Goal: Task Accomplishment & Management: Complete application form

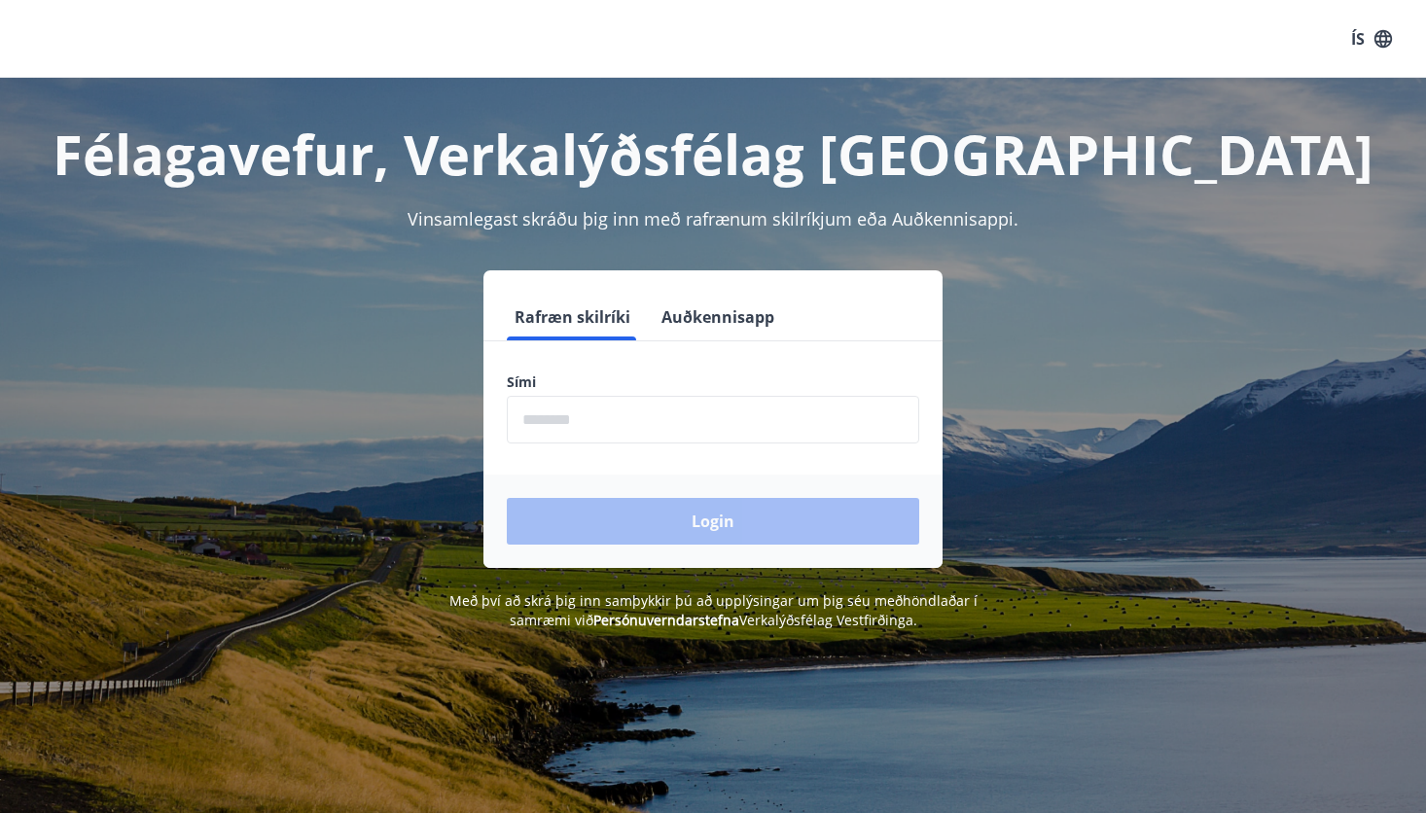
click at [637, 409] on input "phone" at bounding box center [713, 420] width 412 height 48
type input "********"
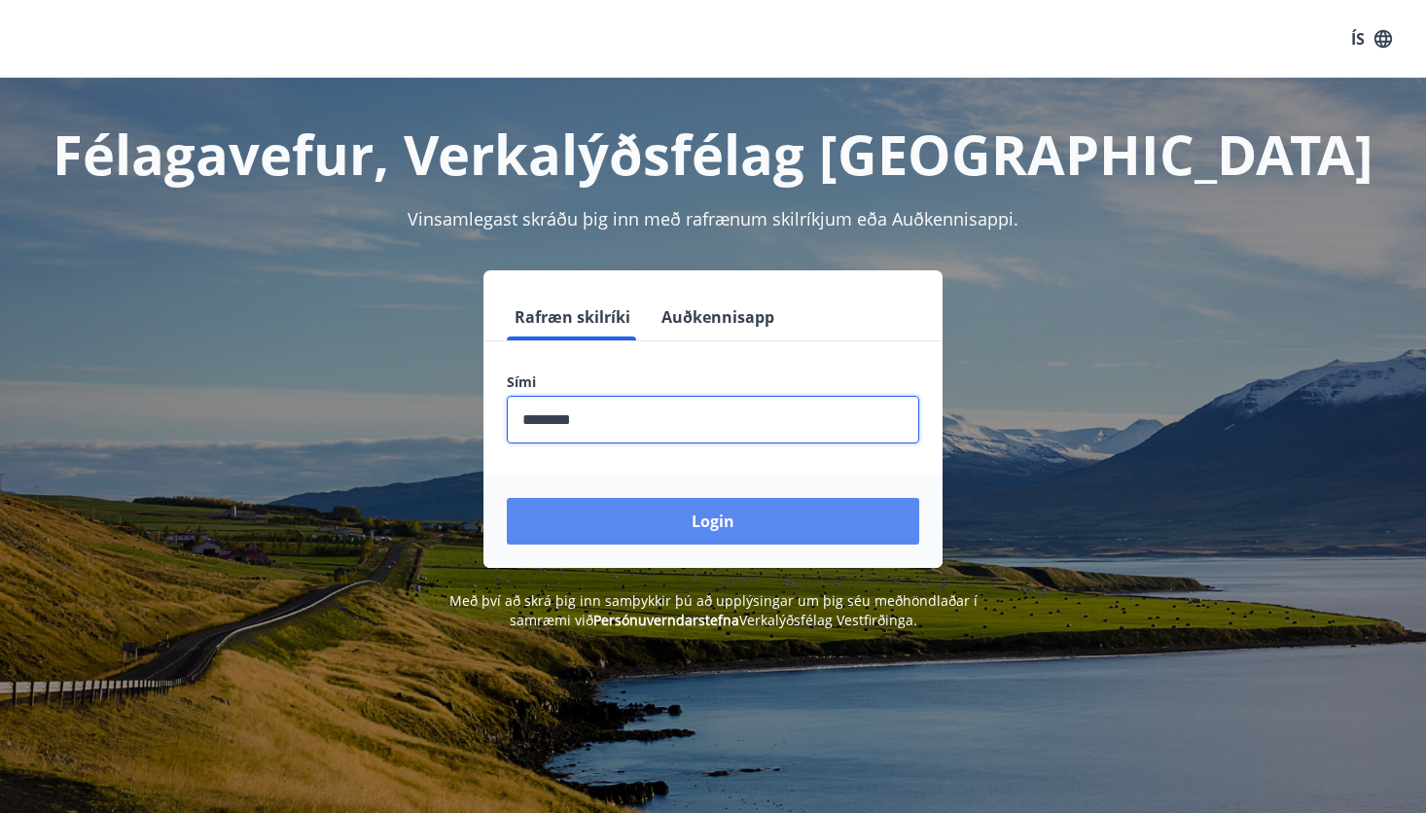
click at [724, 522] on button "Login" at bounding box center [713, 521] width 412 height 47
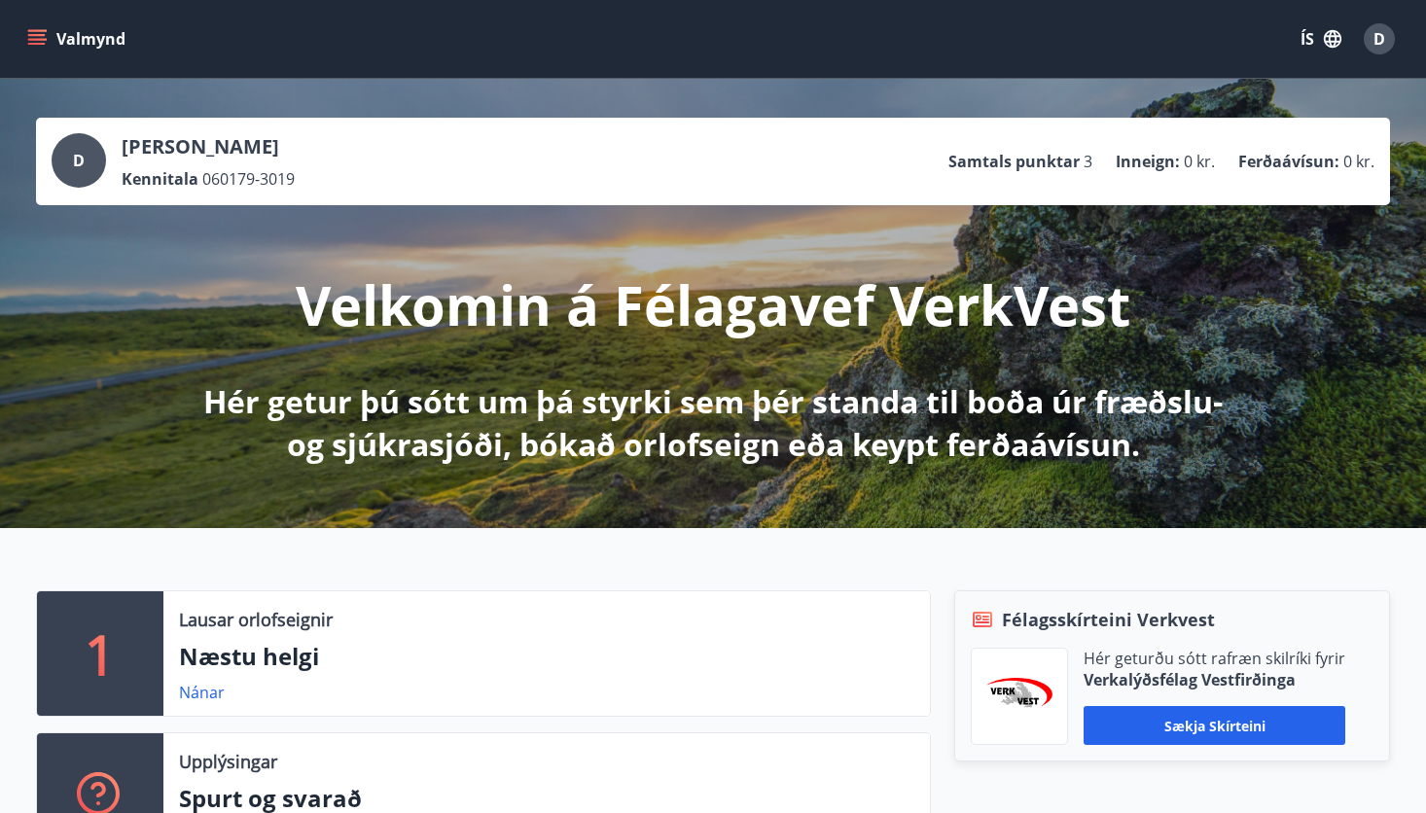
drag, startPoint x: 109, startPoint y: 142, endPoint x: 587, endPoint y: 35, distance: 489.4
click at [587, 35] on div "Valmynd ÍS D" at bounding box center [712, 39] width 1379 height 47
click at [38, 33] on icon "menu" at bounding box center [36, 38] width 19 height 19
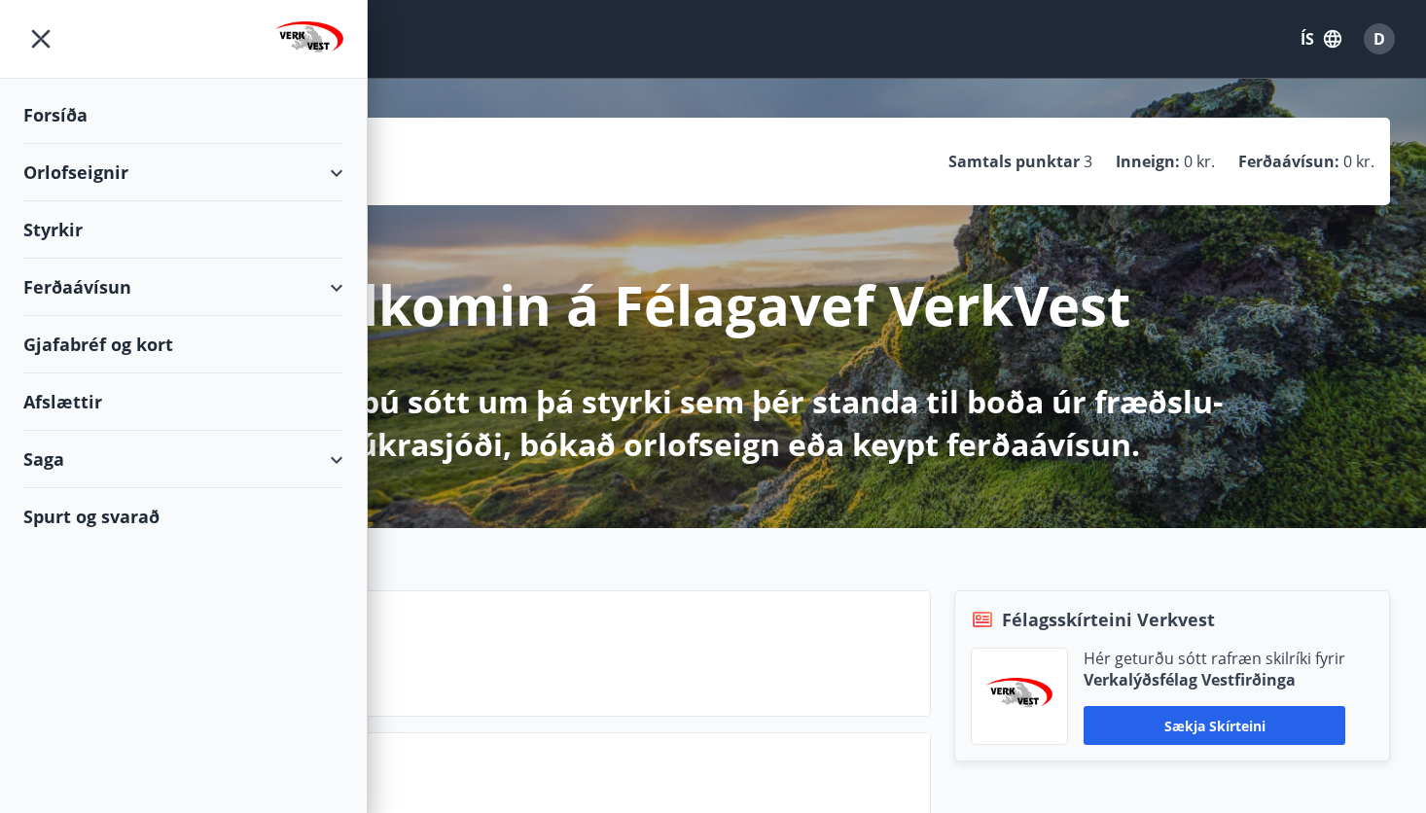
click at [71, 222] on div "Styrkir" at bounding box center [183, 229] width 320 height 57
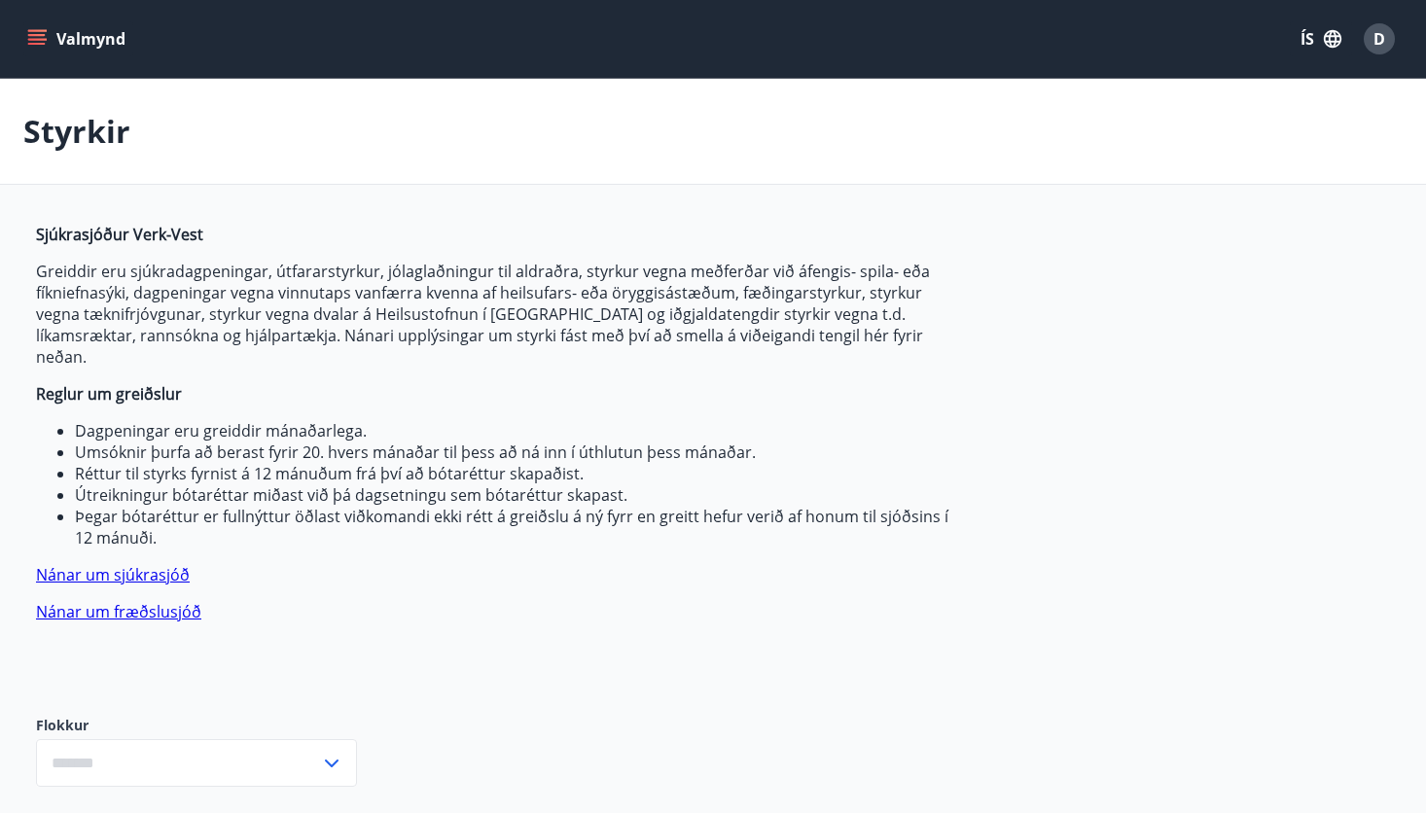
type input "***"
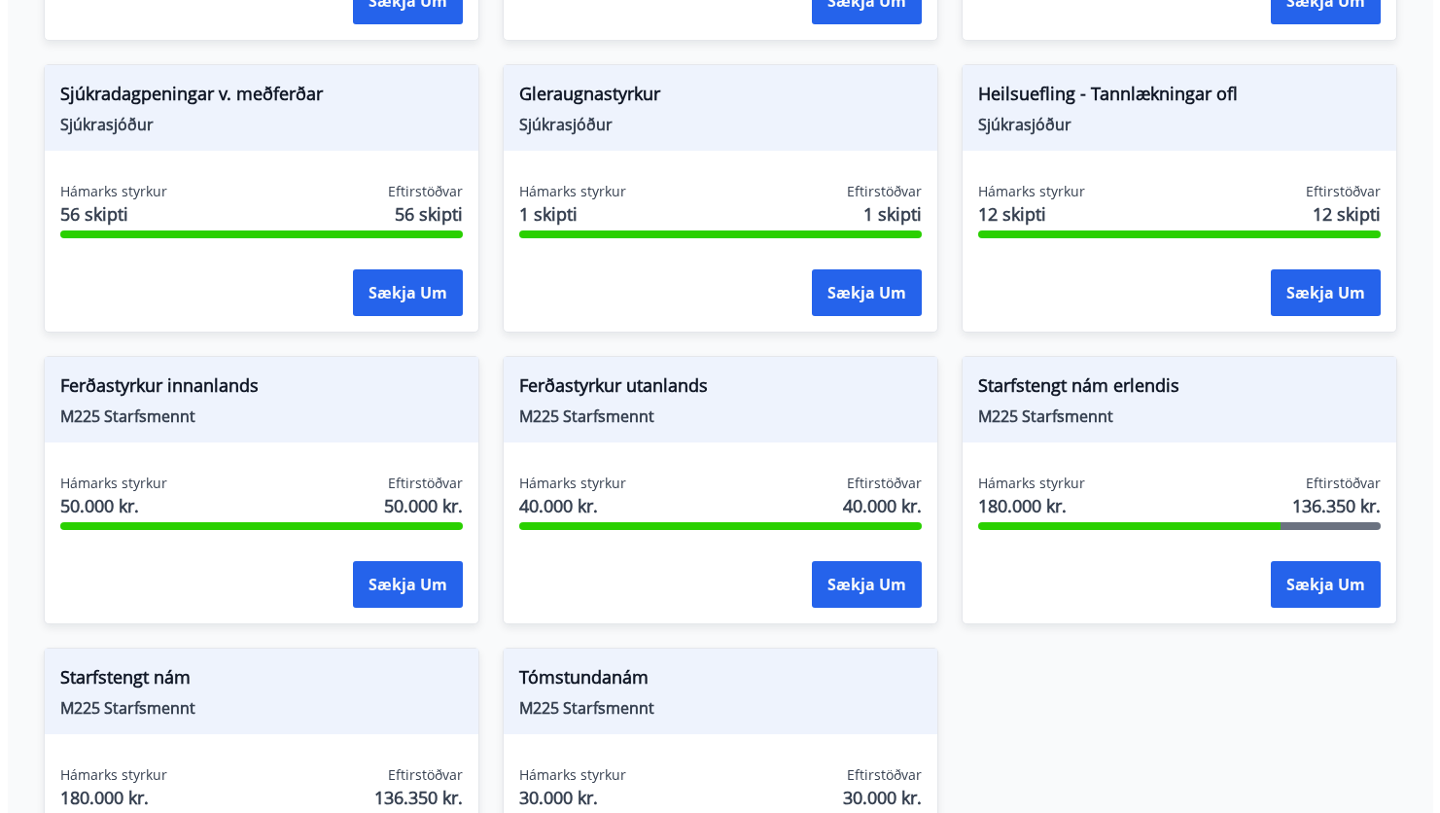
scroll to position [1626, 0]
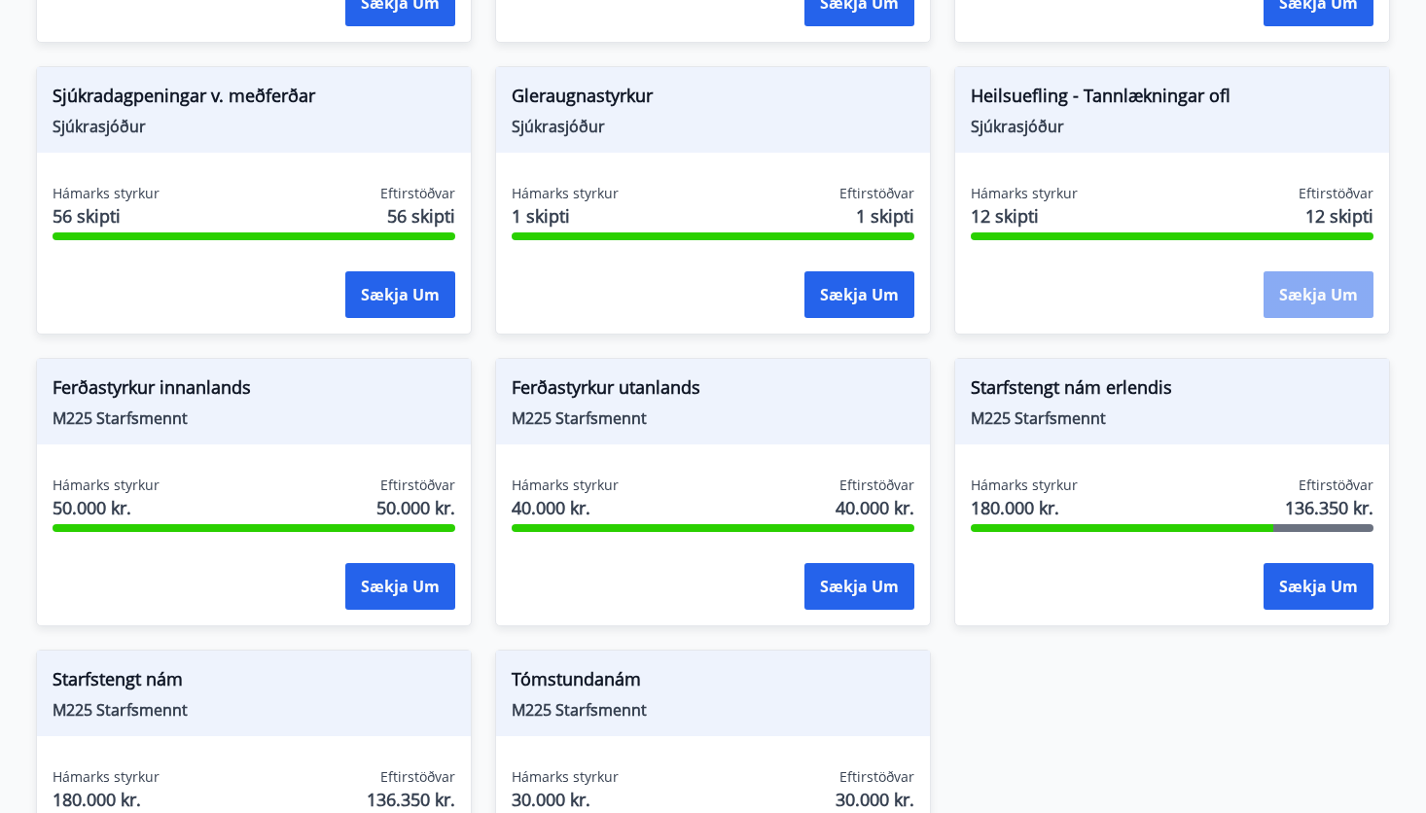
click at [1315, 279] on button "Sækja um" at bounding box center [1318, 294] width 110 height 47
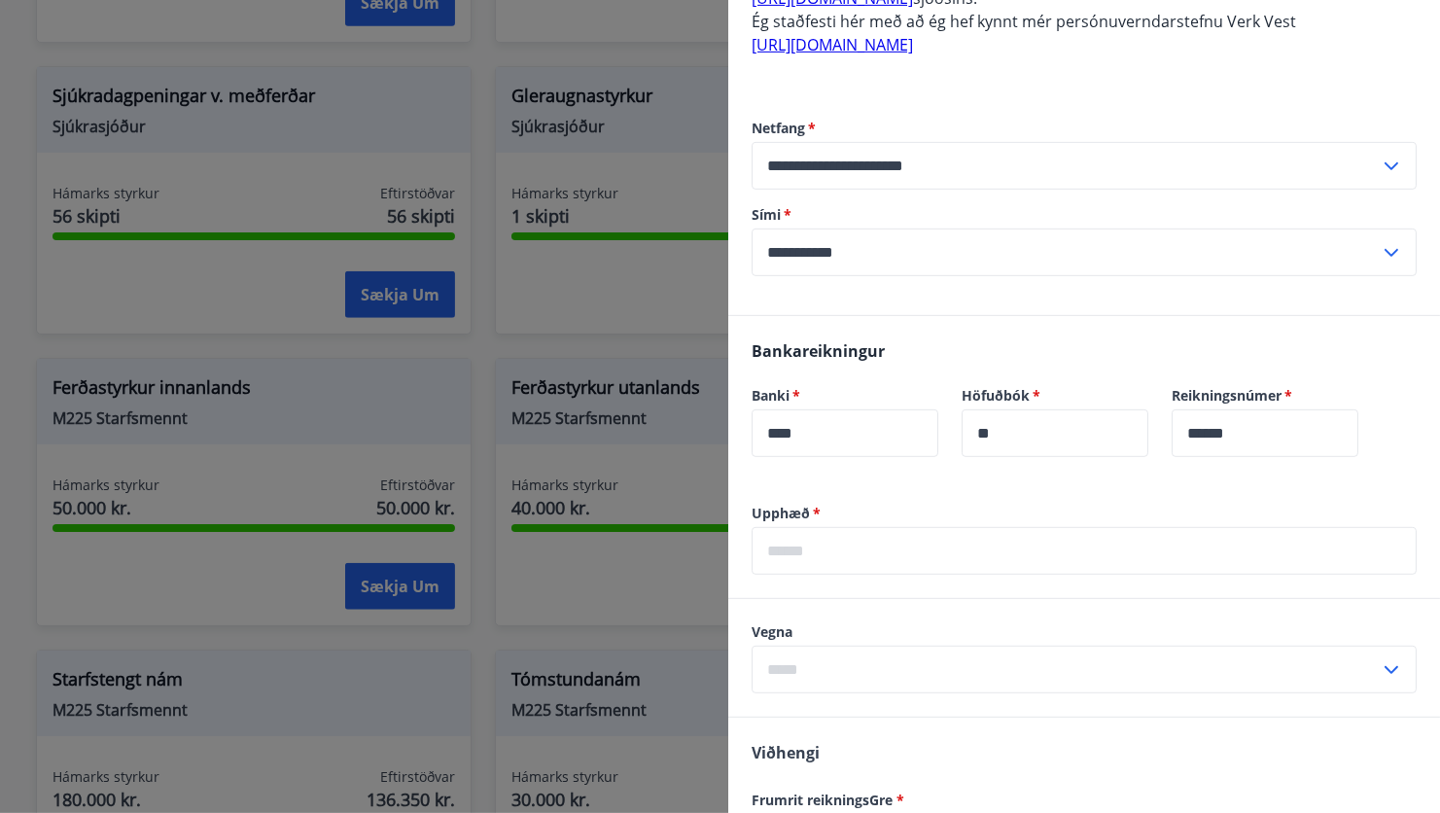
scroll to position [1045, 0]
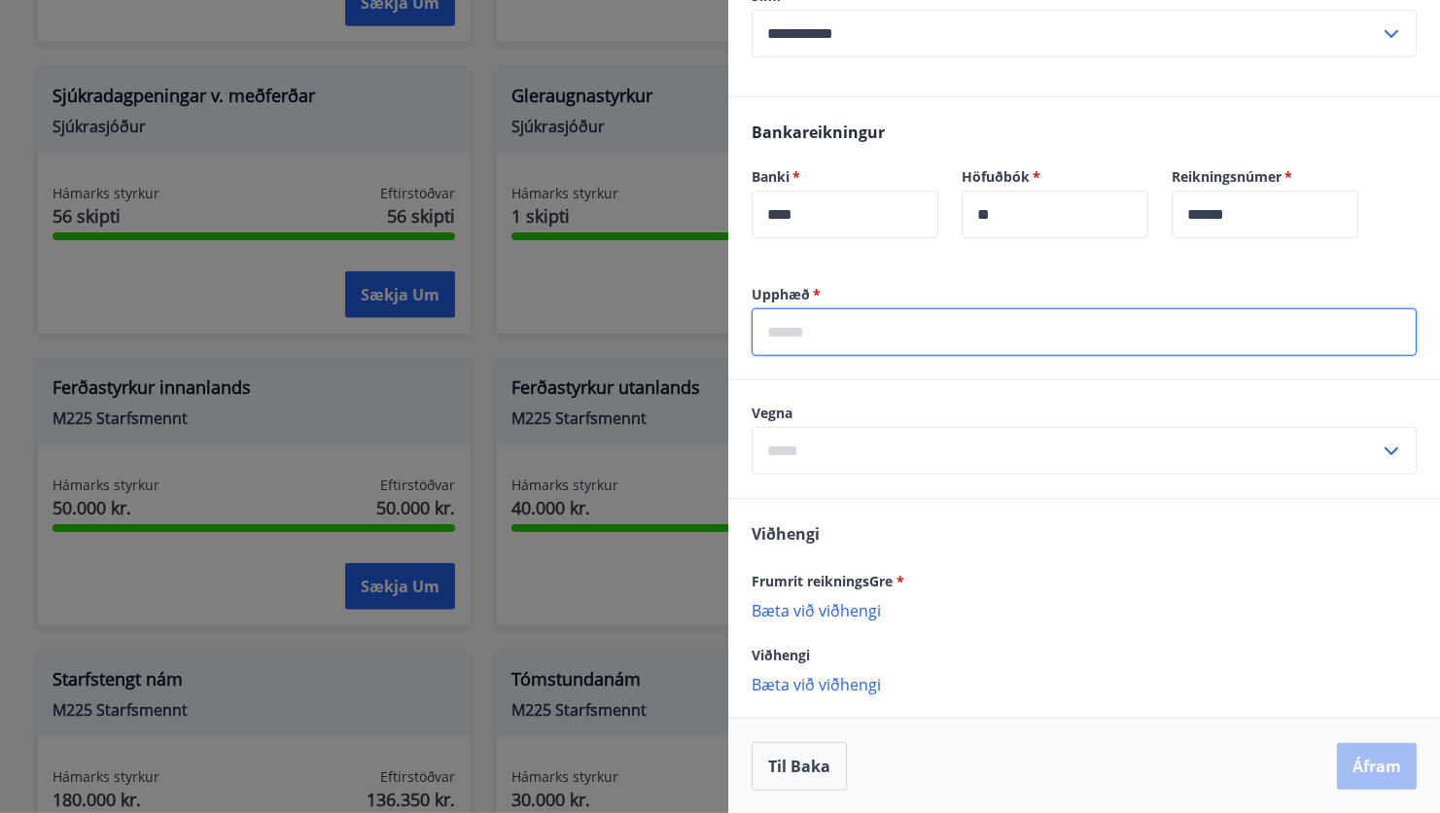
click at [1004, 337] on input "text" at bounding box center [1084, 332] width 665 height 48
click at [992, 337] on input "text" at bounding box center [1084, 332] width 665 height 48
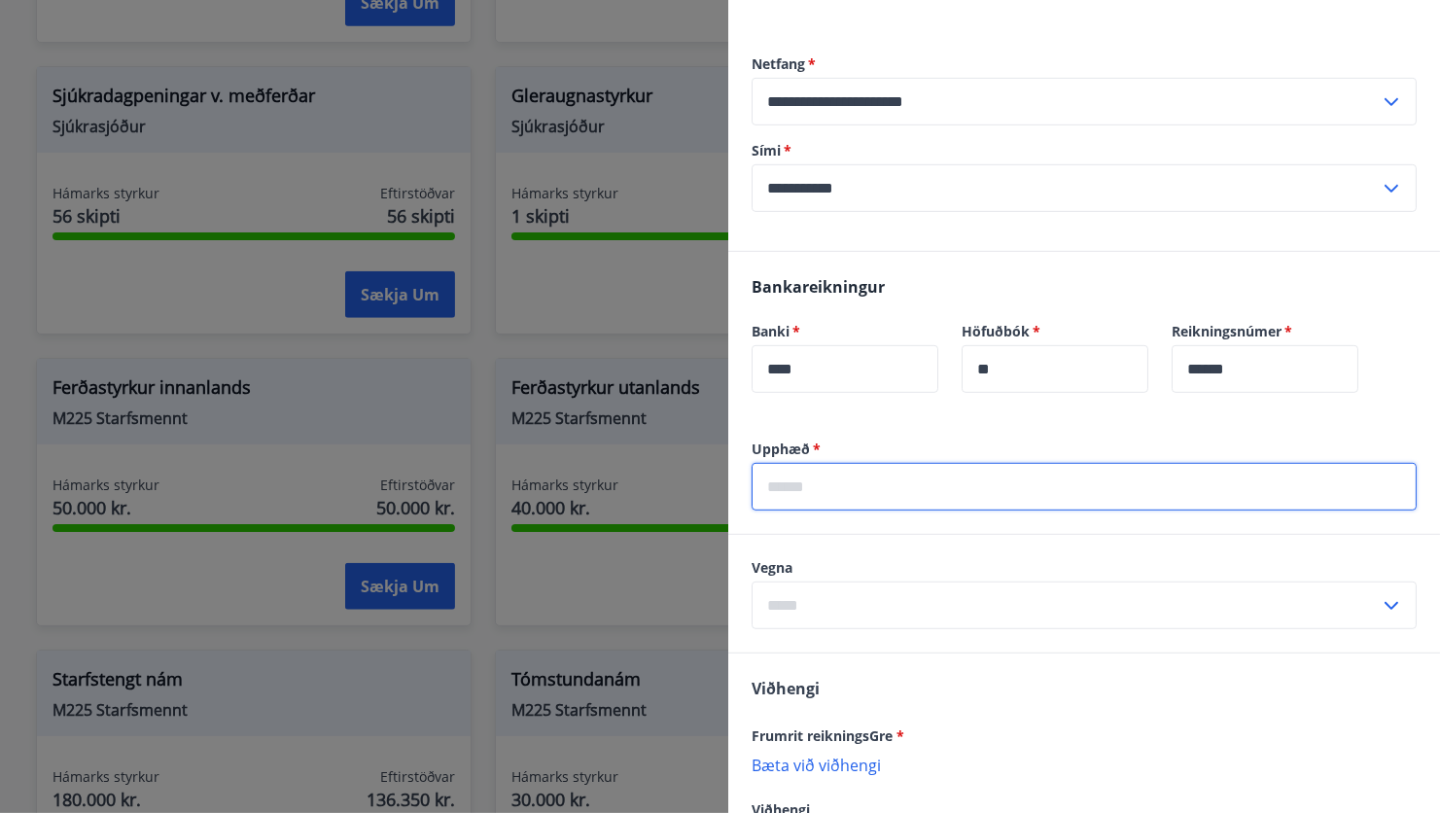
scroll to position [889, 0]
click at [953, 442] on label "Upphæð   *" at bounding box center [1084, 450] width 665 height 19
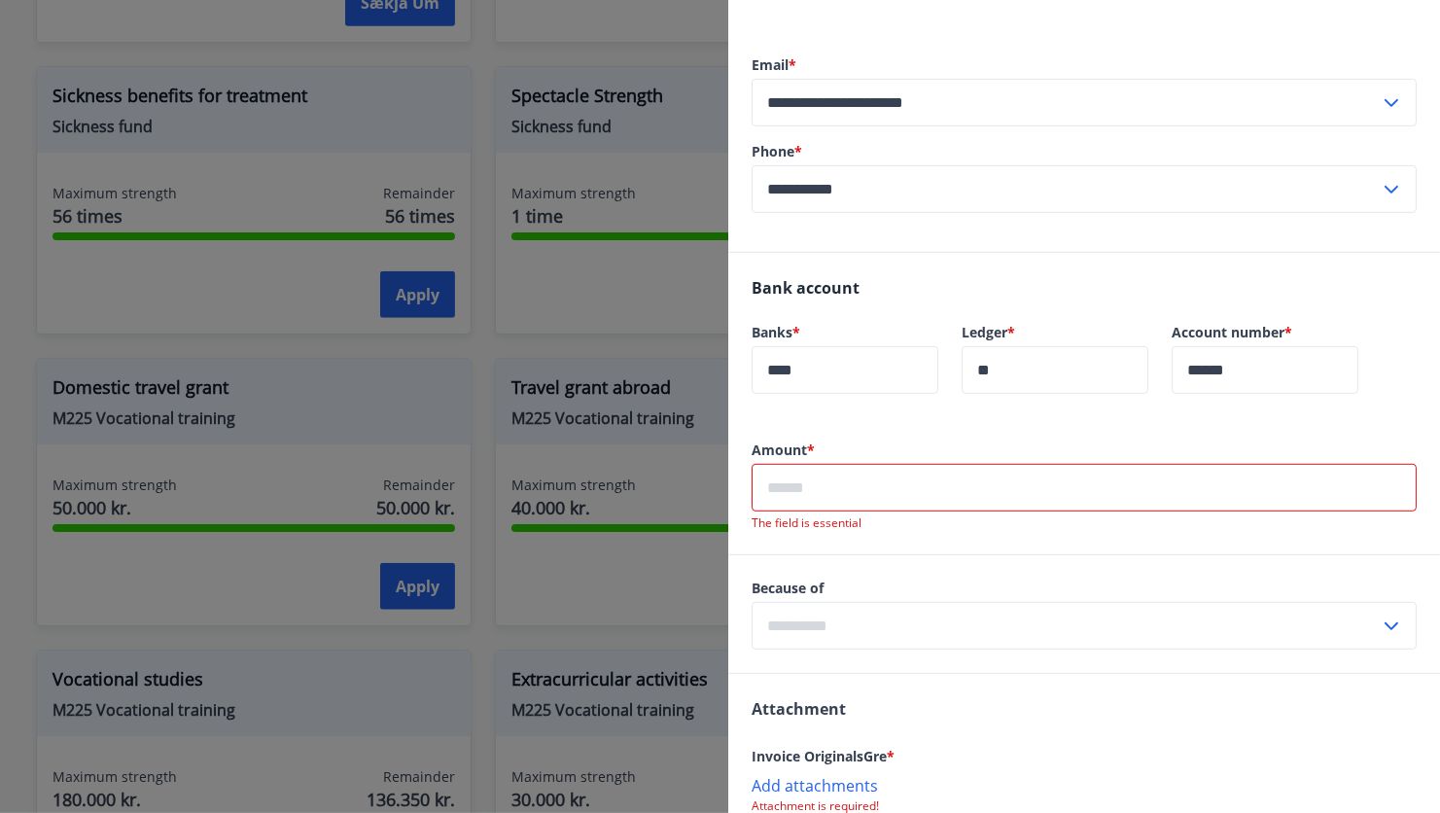
click at [911, 489] on input "text" at bounding box center [1084, 488] width 665 height 48
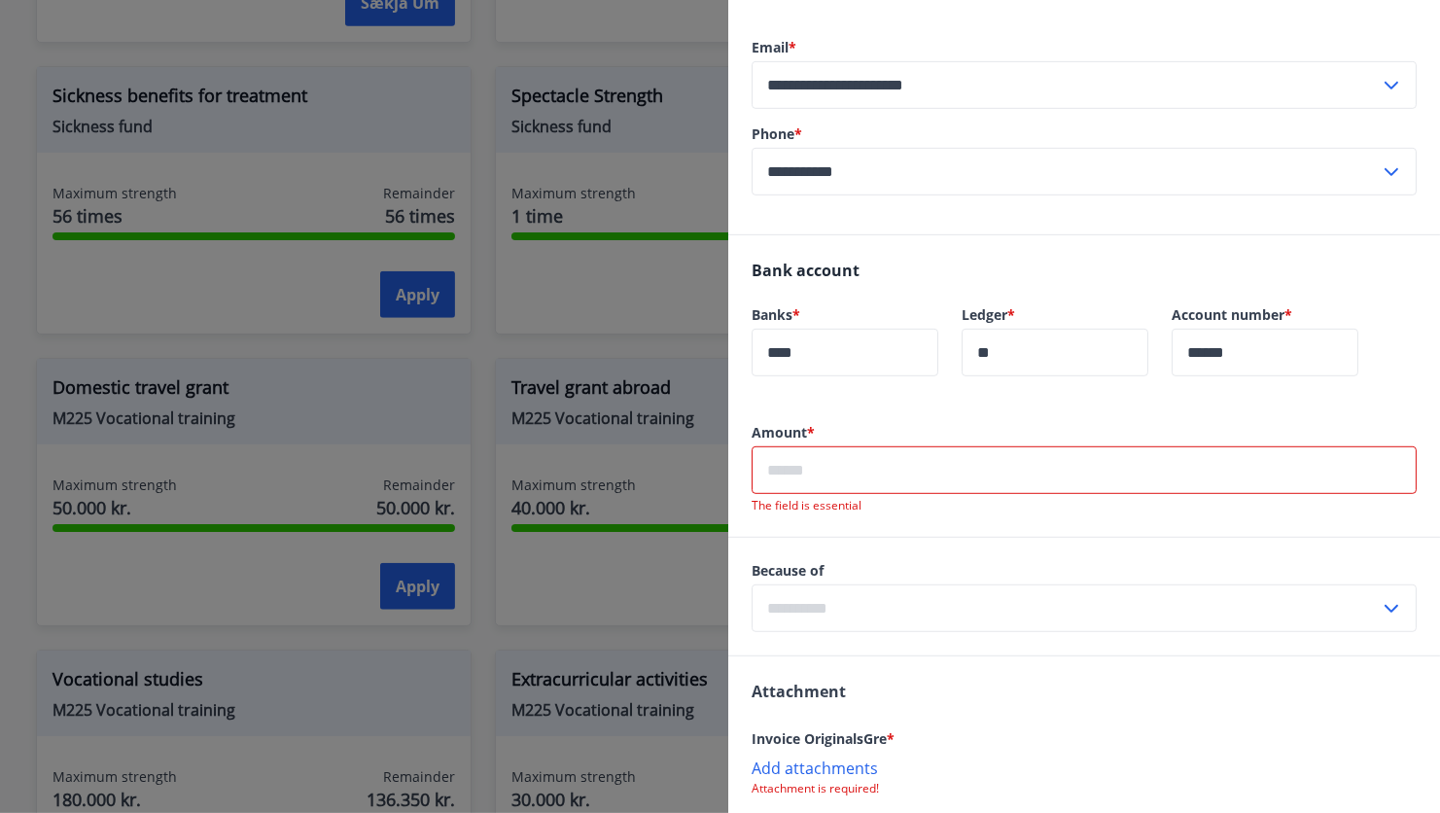
scroll to position [1084, 0]
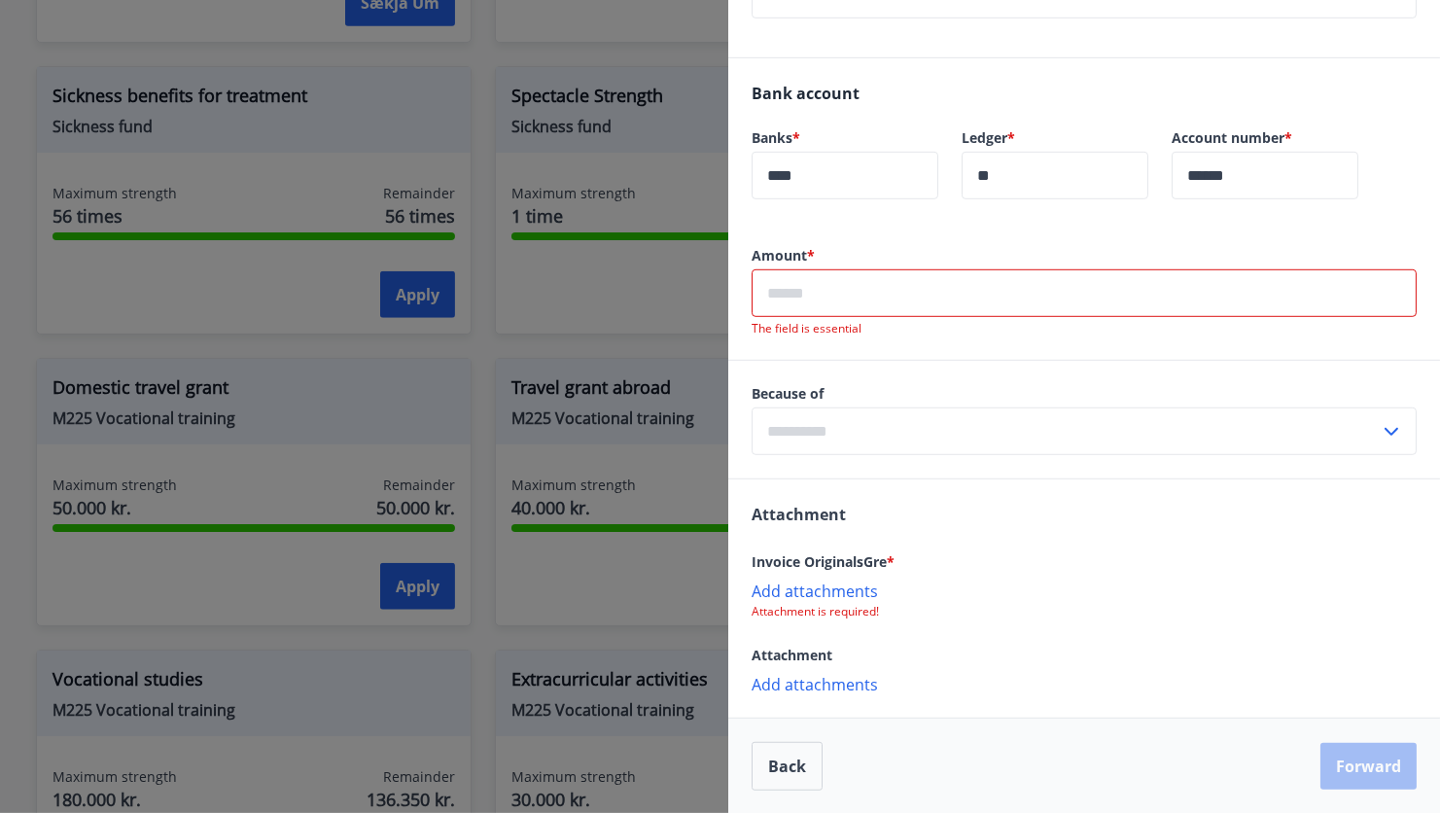
click at [993, 430] on input "text" at bounding box center [1066, 432] width 628 height 48
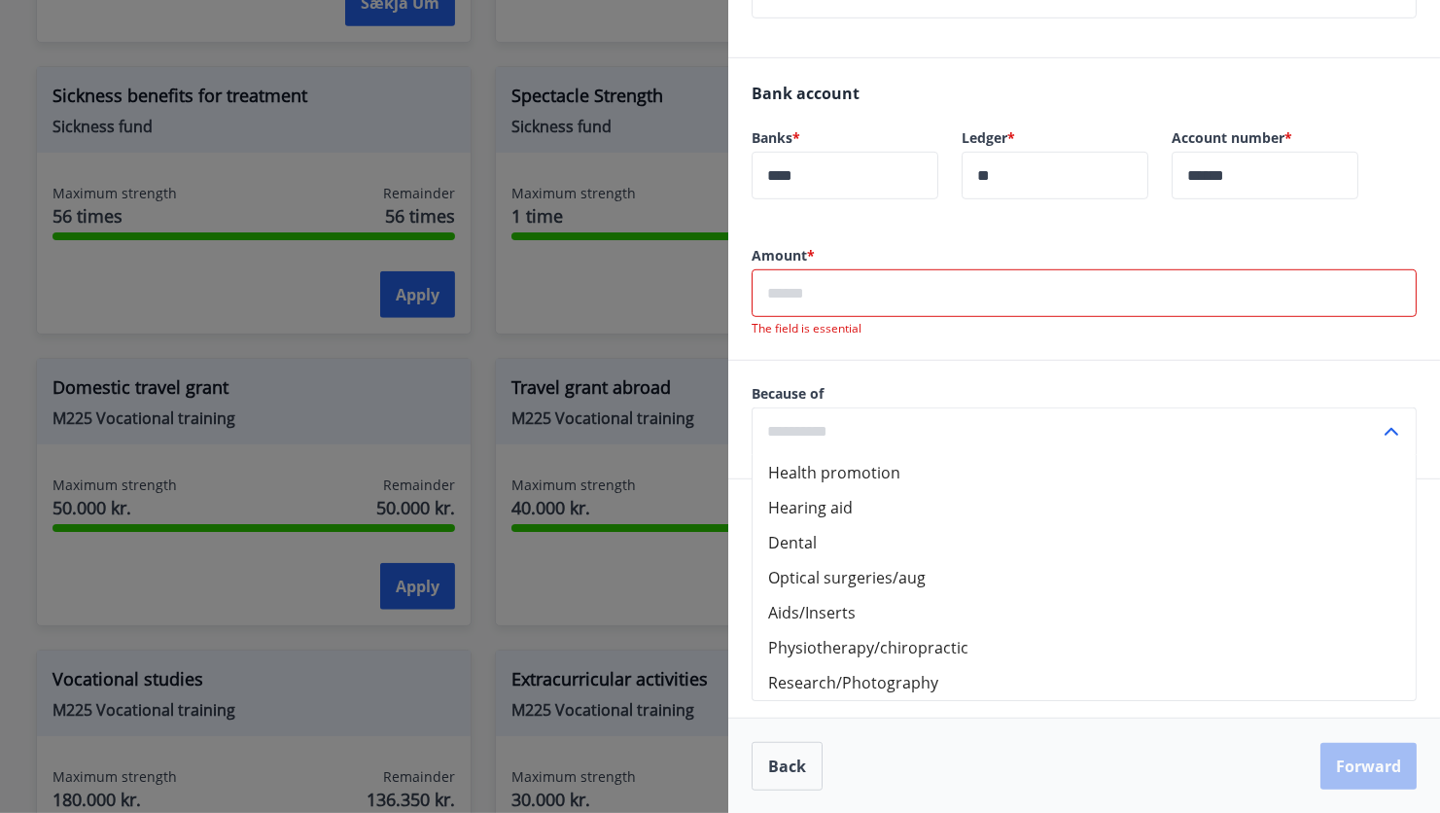
click at [891, 469] on li "Health promotion" at bounding box center [1084, 472] width 663 height 35
type input "**********"
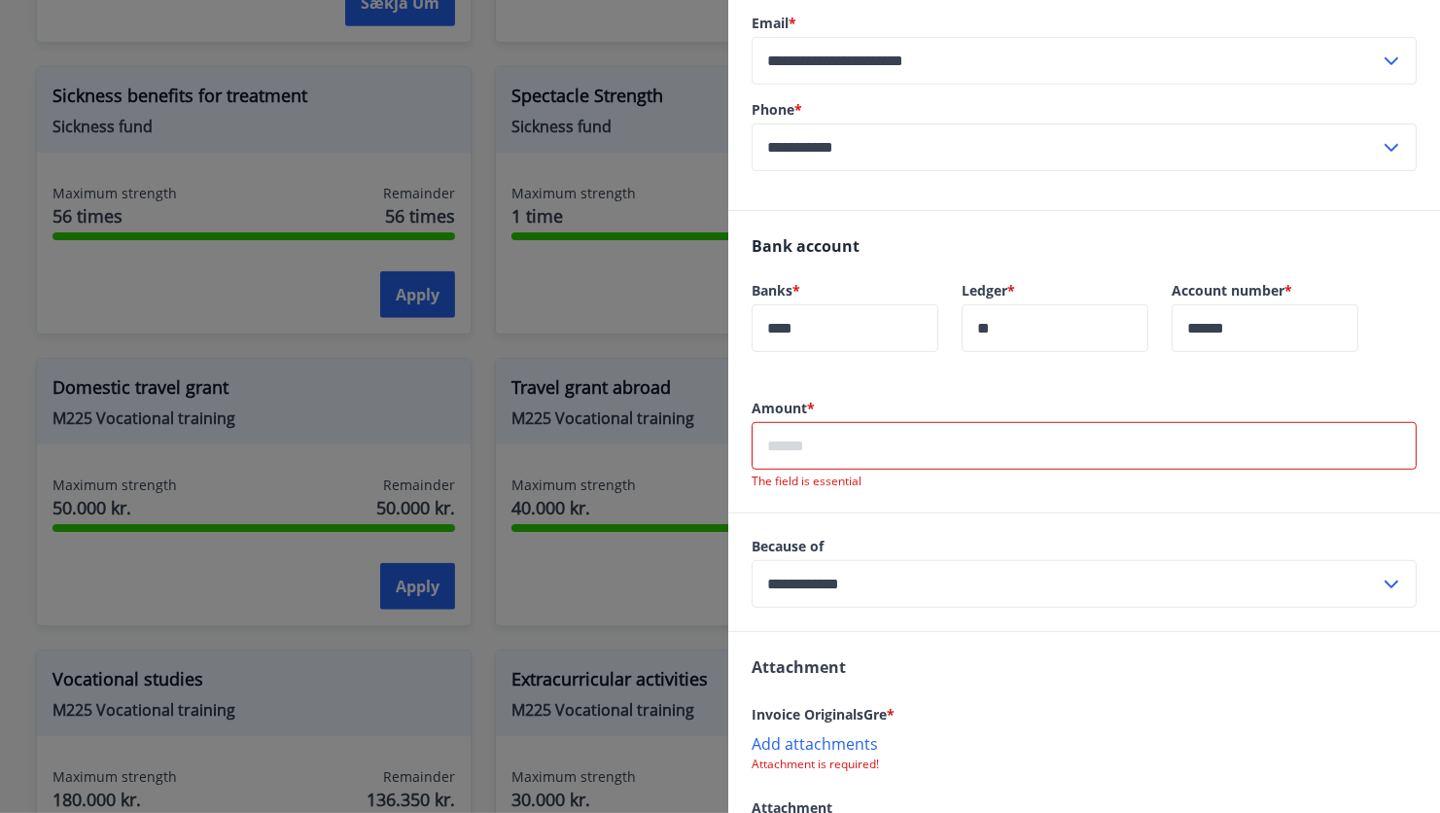
scroll to position [933, 0]
click at [832, 436] on input "text" at bounding box center [1084, 444] width 665 height 48
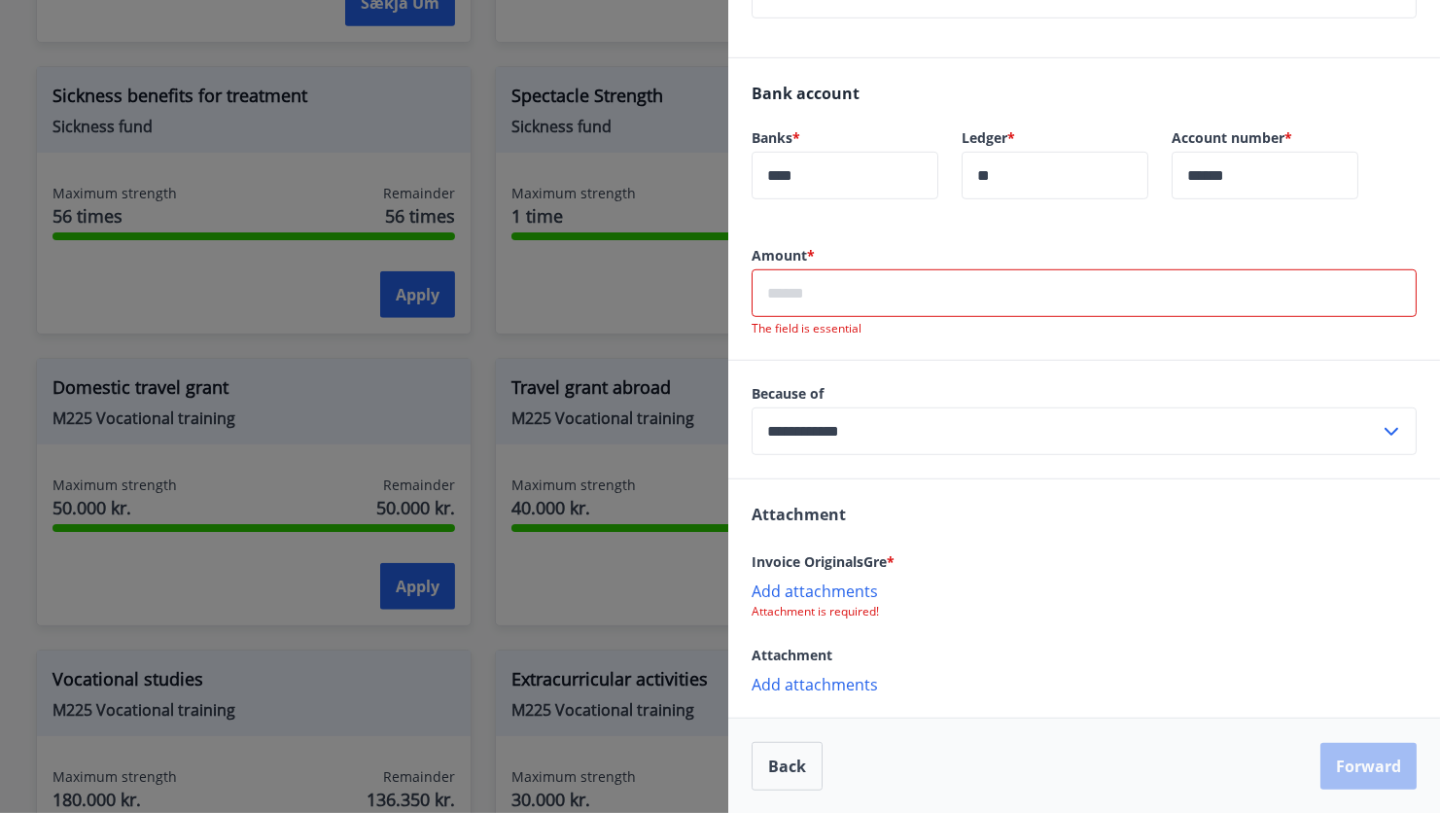
click at [838, 589] on p "Add attachments" at bounding box center [1084, 590] width 665 height 19
drag, startPoint x: 989, startPoint y: 581, endPoint x: 962, endPoint y: 89, distance: 492.9
click at [962, 89] on div "Bank account Banks * **** ​ Ledger * ** ​ Account number * ****** ​" at bounding box center [1085, 152] width 712 height 188
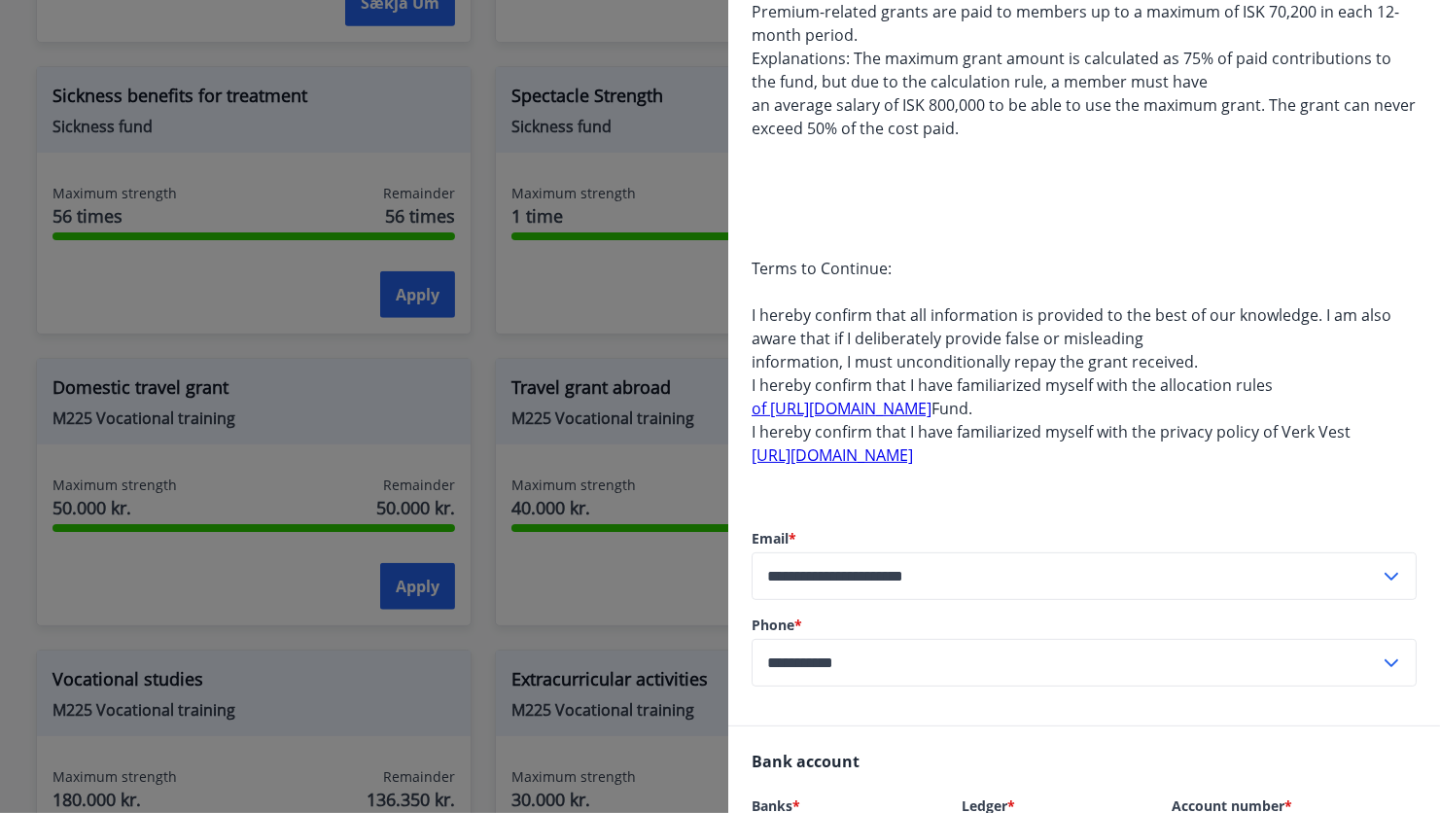
scroll to position [412, 0]
click at [1143, 84] on span "Explanations: The maximum grant amount is calculated as 75% of paid contributio…" at bounding box center [1072, 73] width 640 height 45
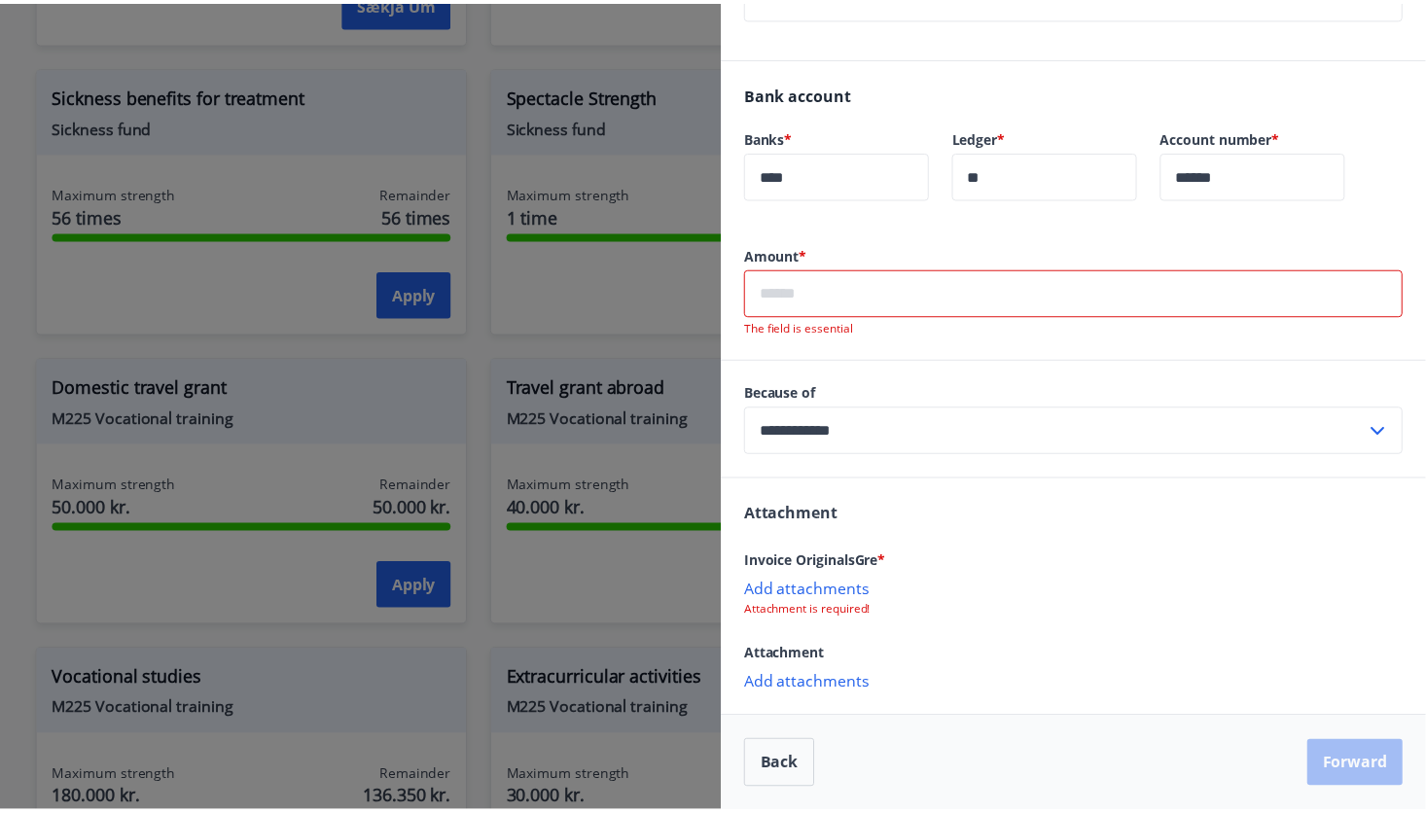
scroll to position [1083, 0]
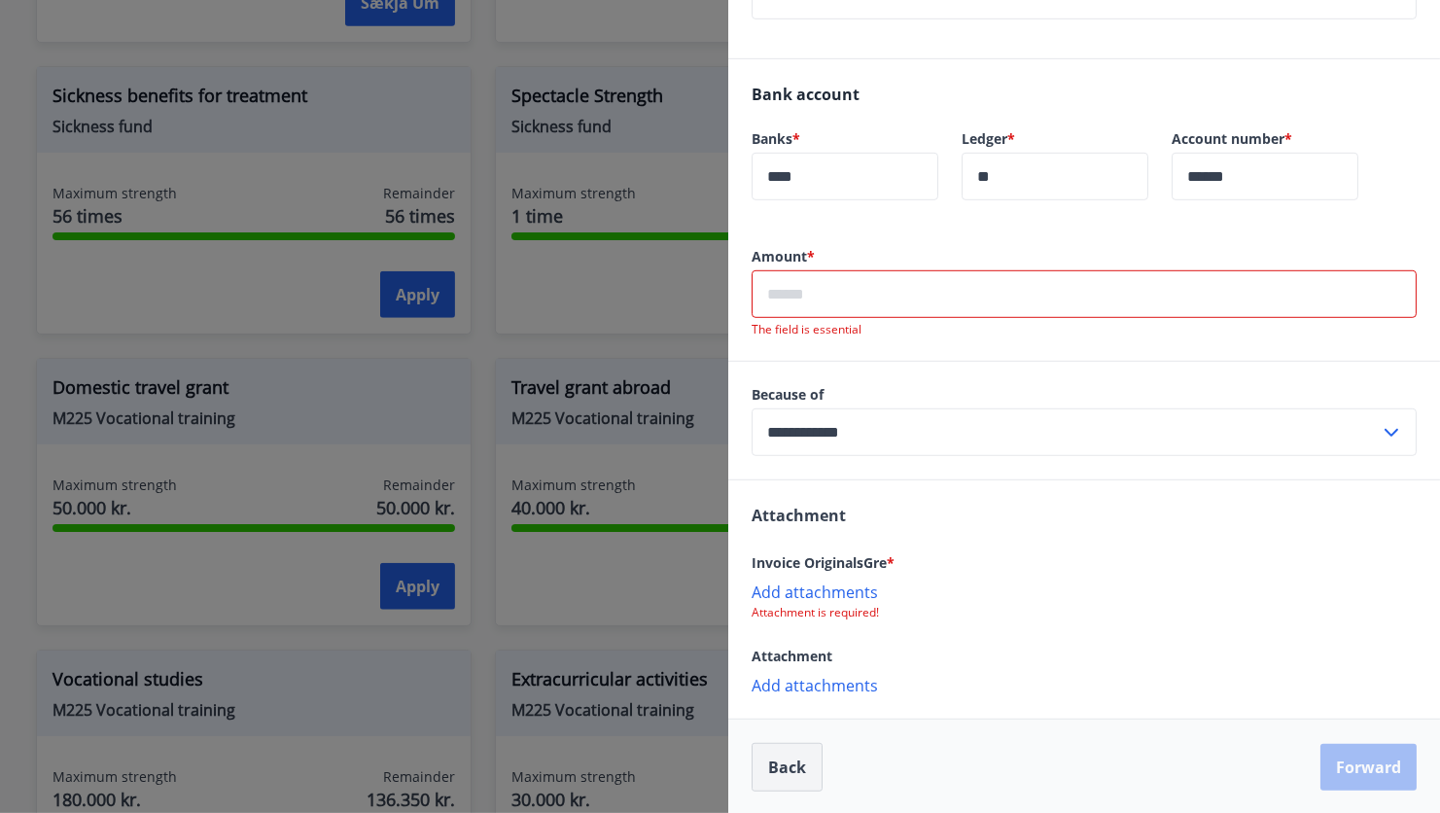
click at [792, 777] on button "Back" at bounding box center [787, 767] width 71 height 49
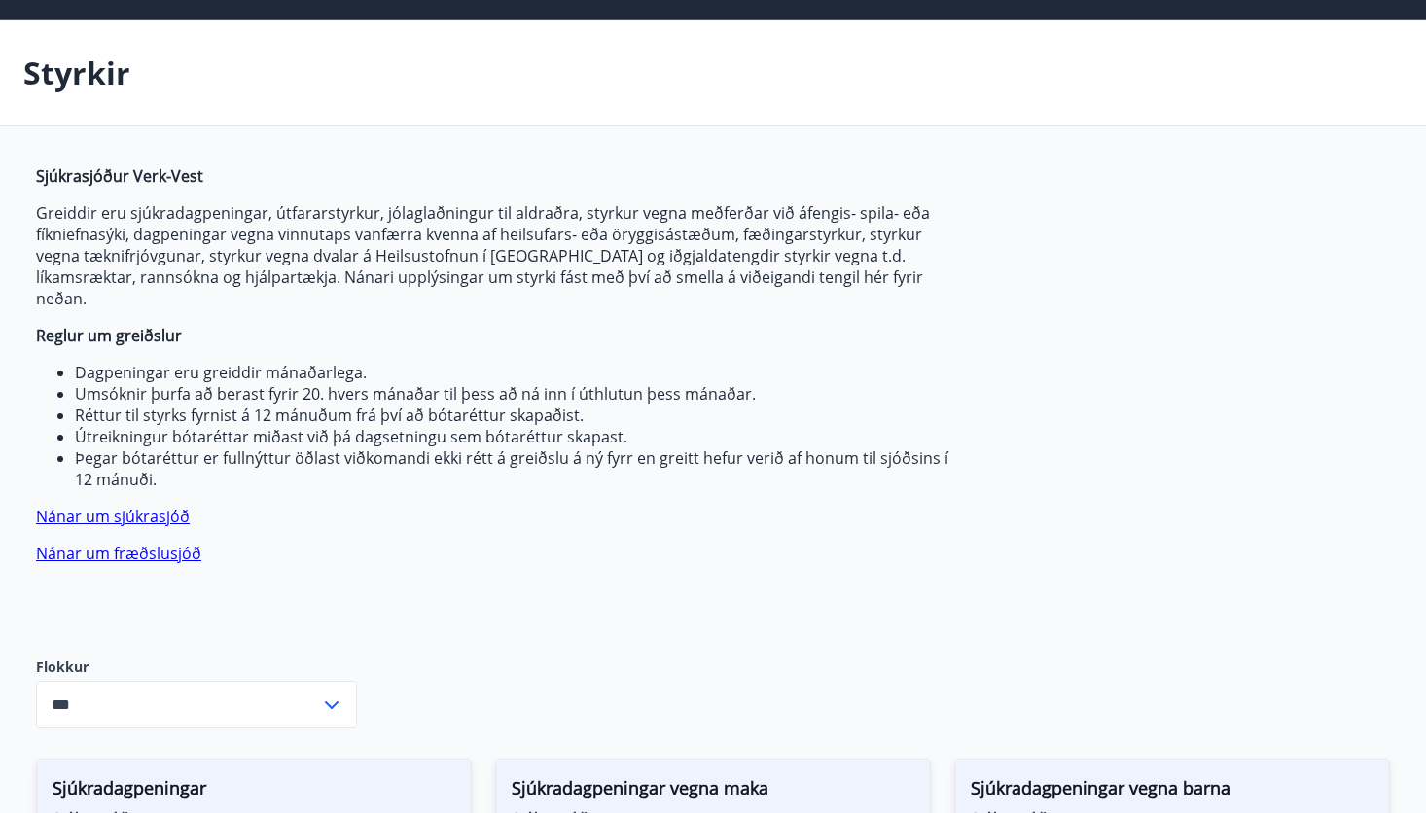
scroll to position [0, 0]
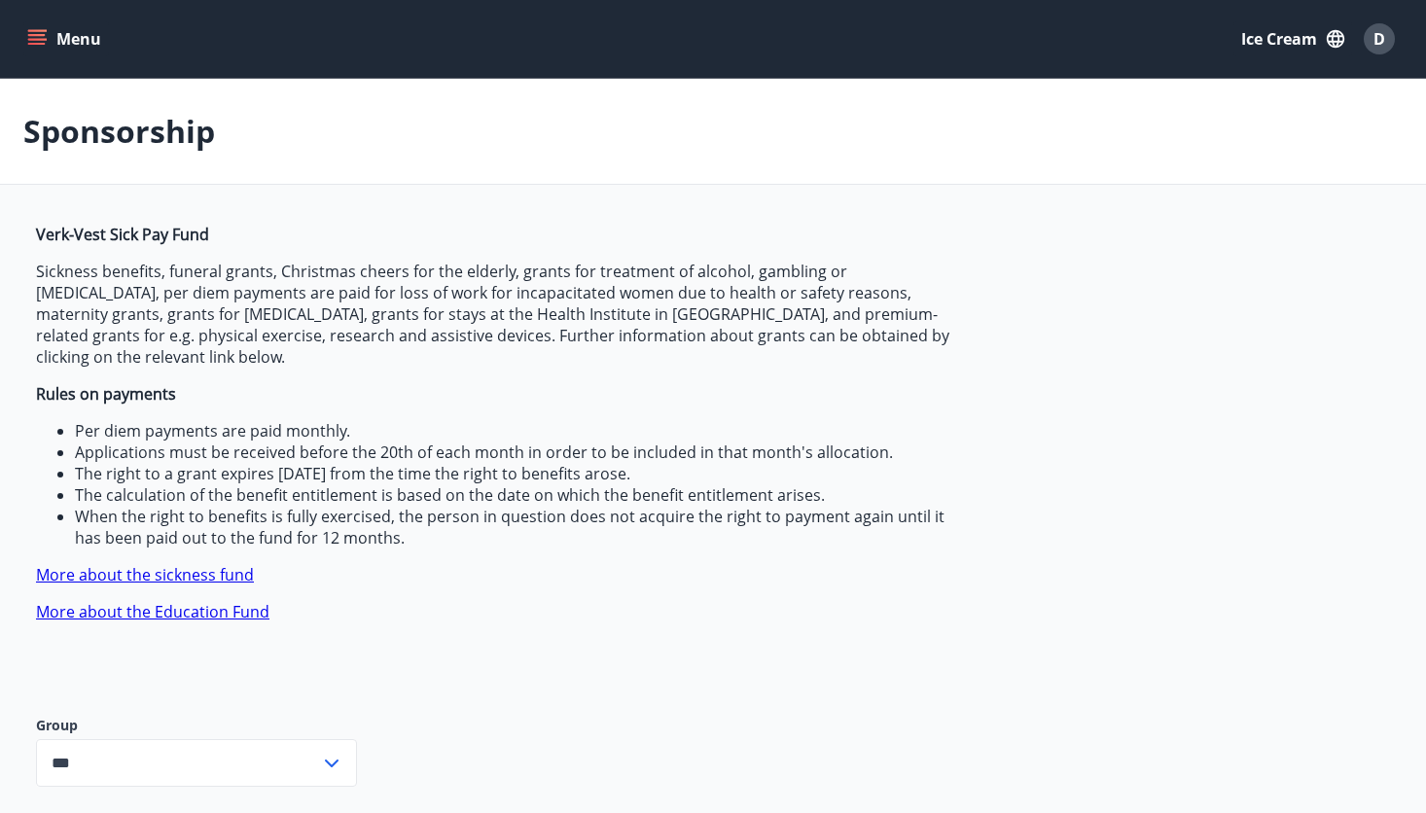
click at [1281, 39] on font "Ice cream" at bounding box center [1279, 38] width 76 height 21
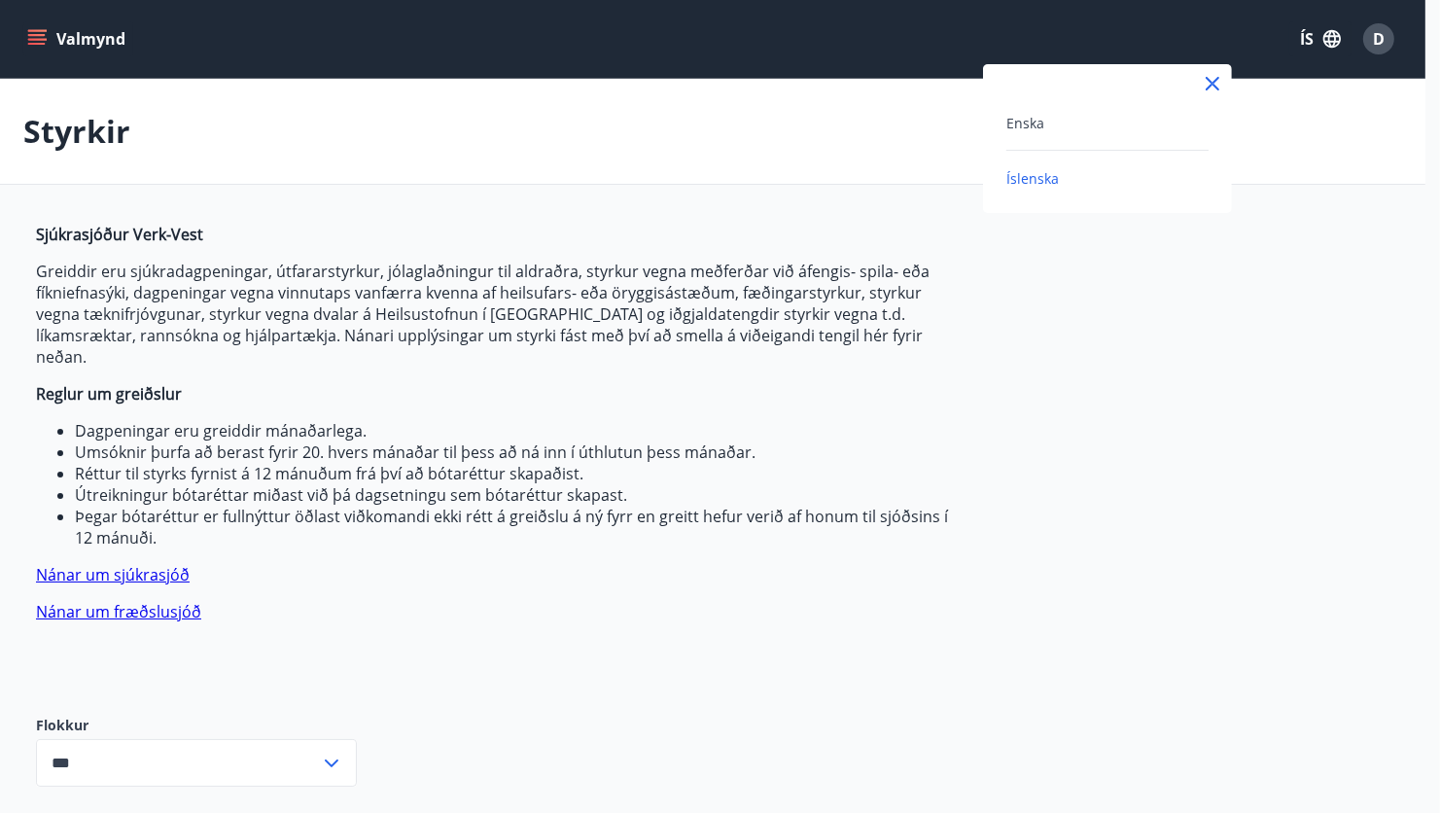
click at [1214, 80] on icon at bounding box center [1212, 83] width 23 height 23
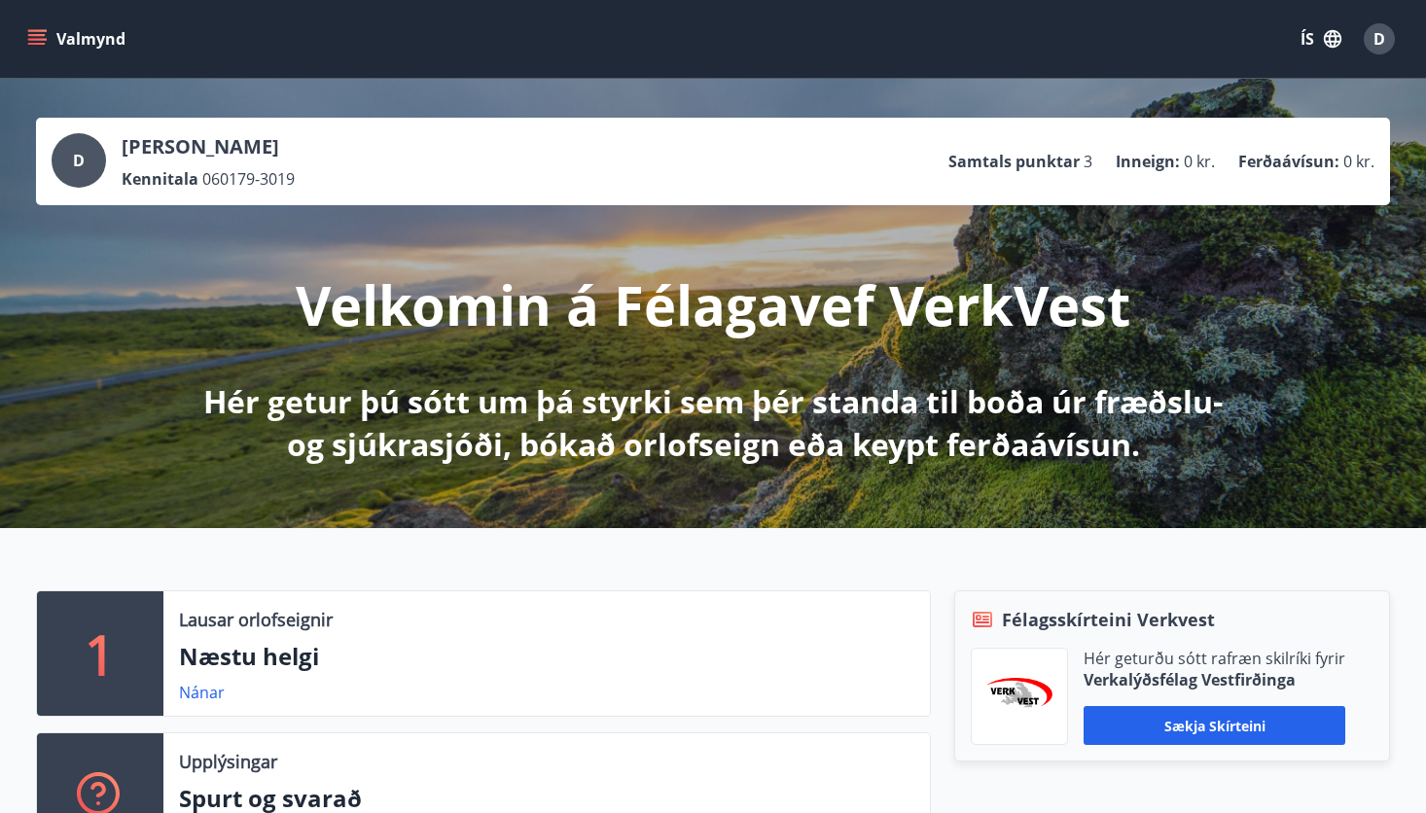
click at [34, 41] on icon "matseðill" at bounding box center [36, 38] width 19 height 19
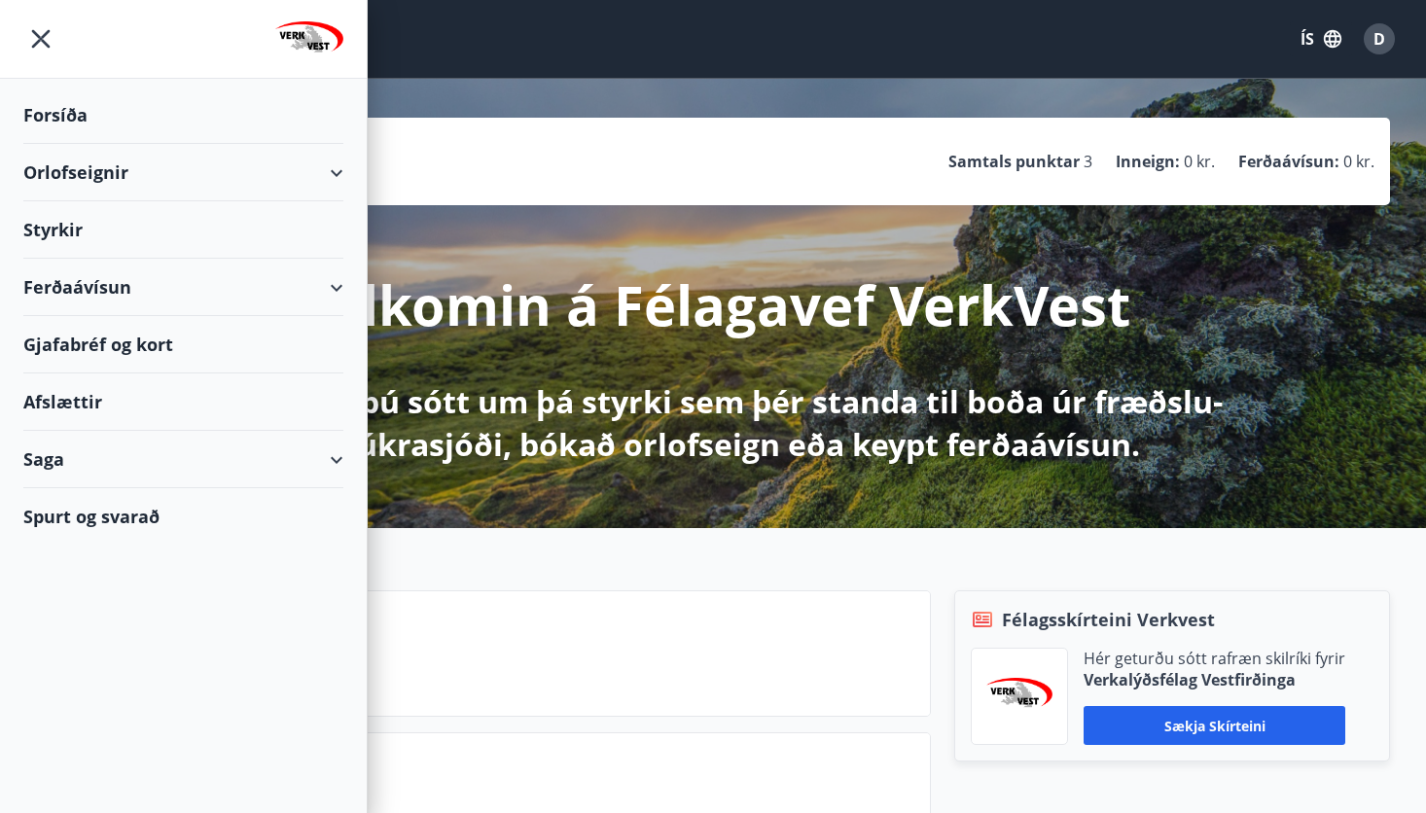
click at [57, 227] on div "Styrkir" at bounding box center [183, 229] width 320 height 57
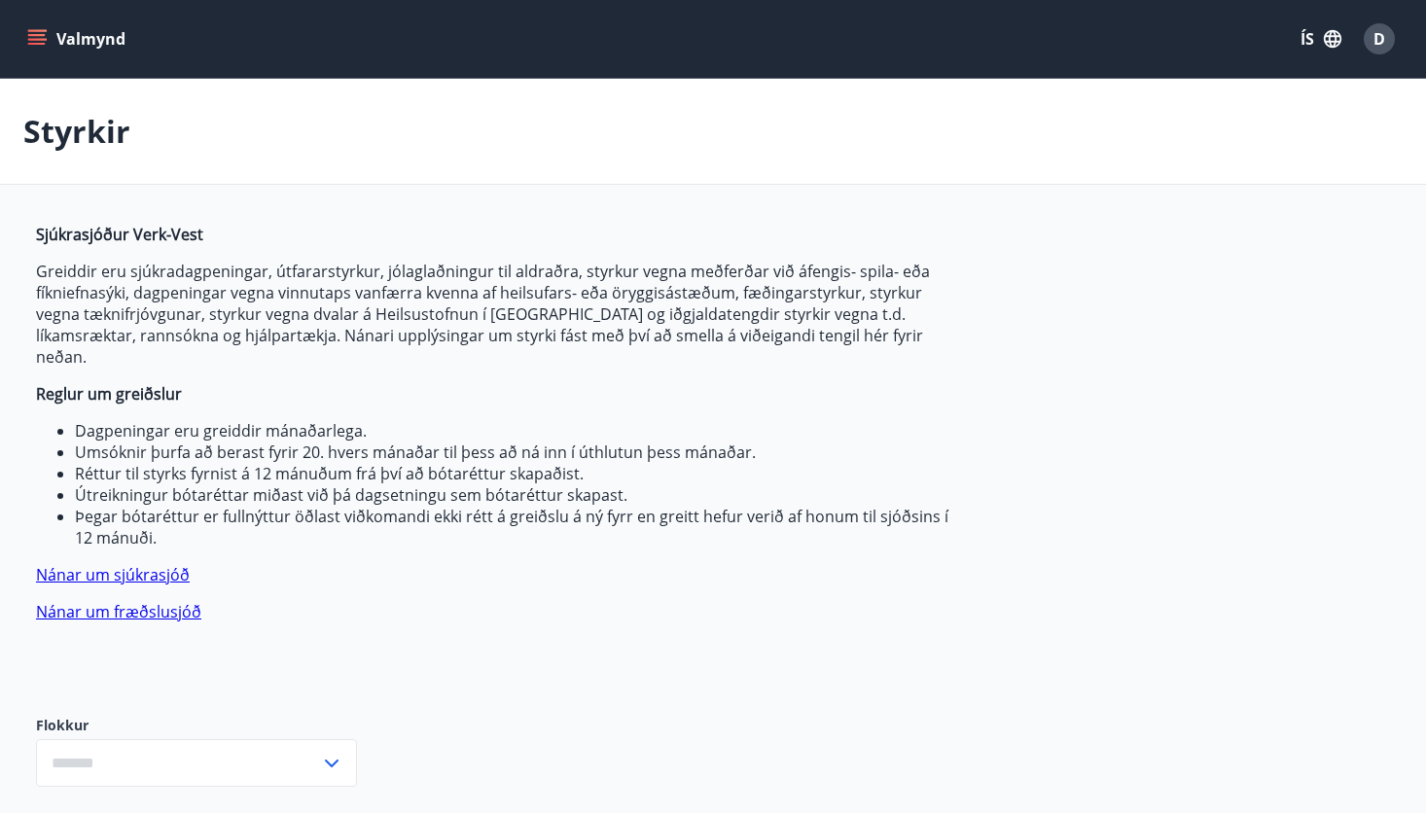
type input "***"
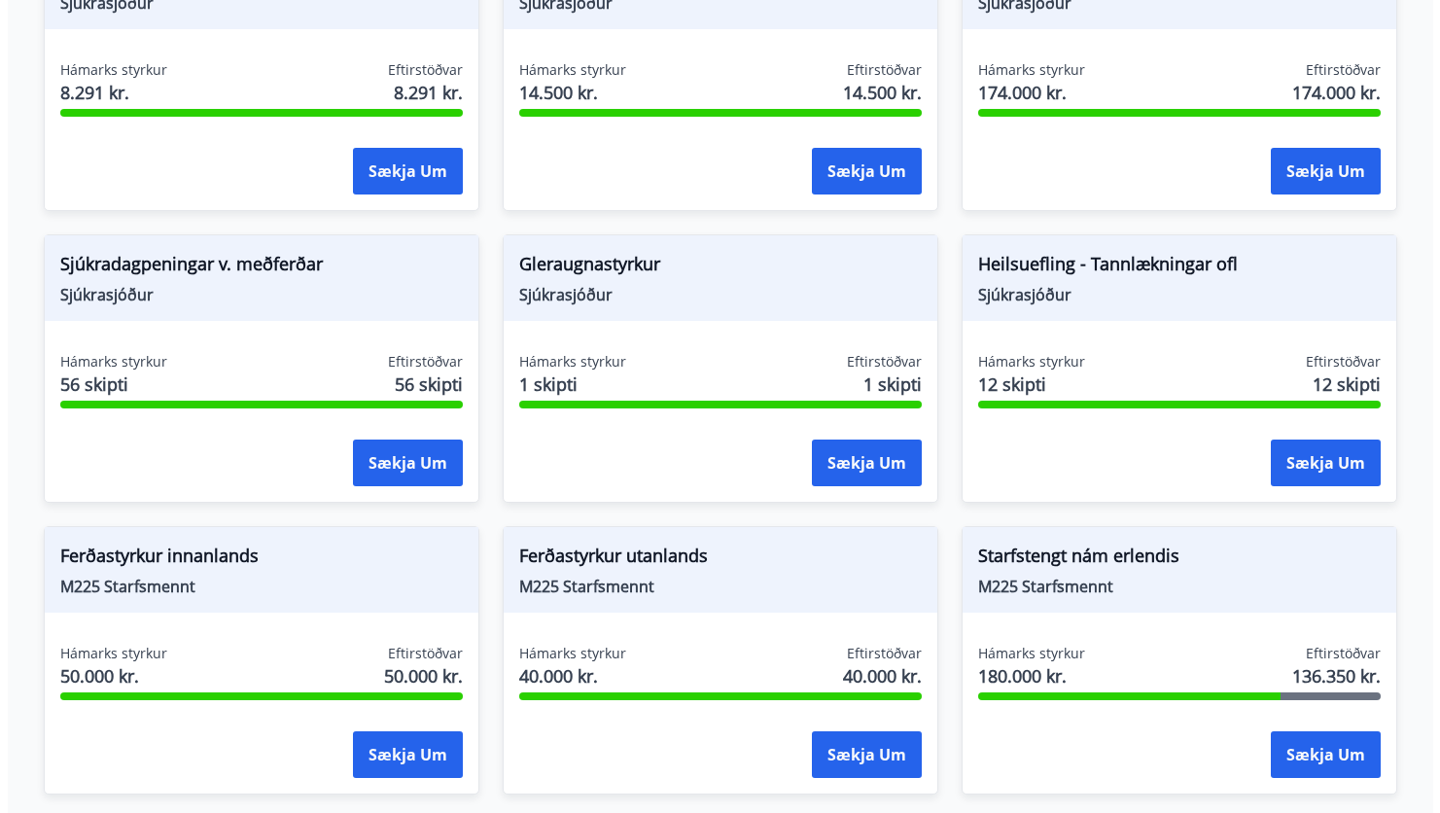
scroll to position [1459, 0]
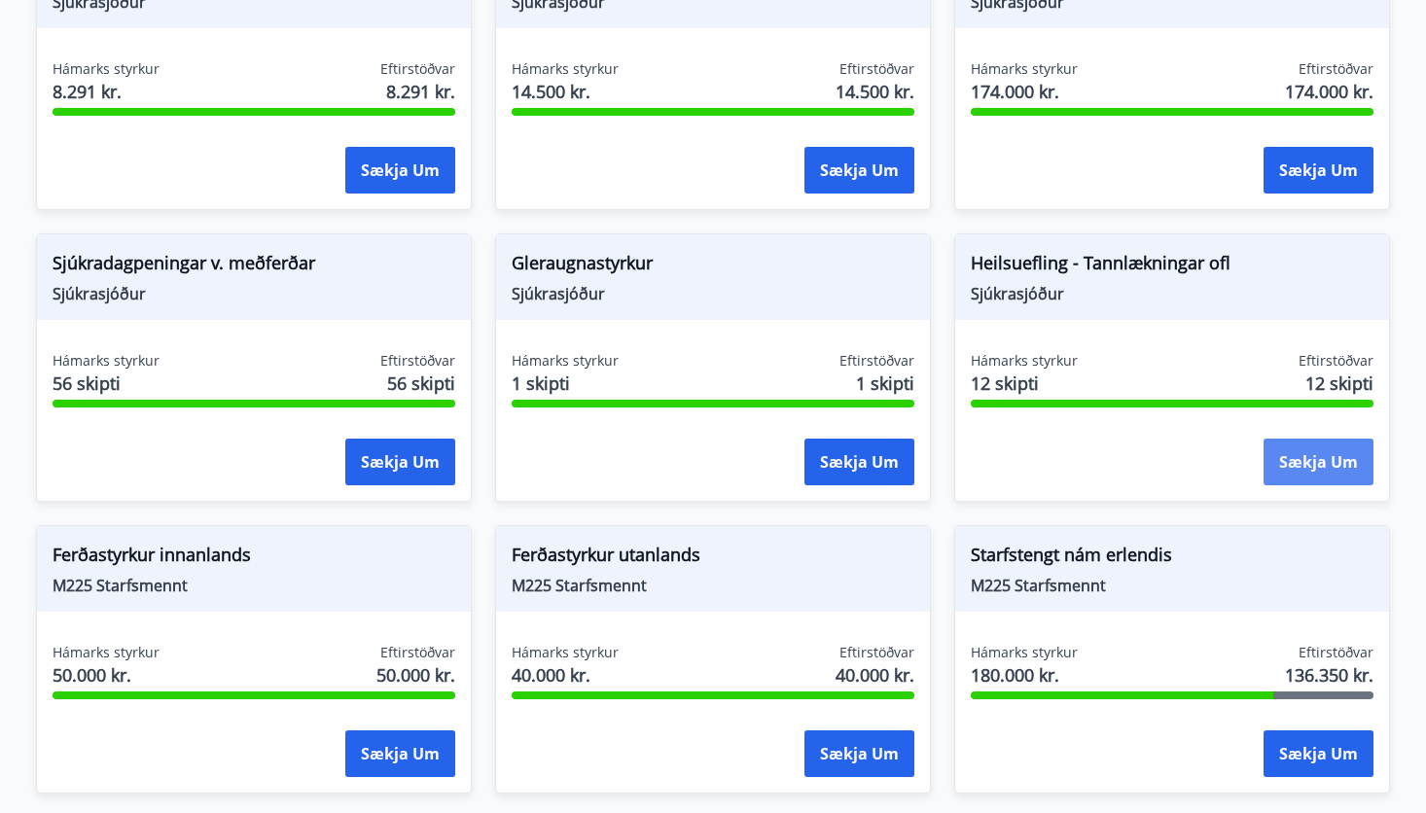
click at [1295, 439] on button "Sækja um" at bounding box center [1318, 462] width 110 height 47
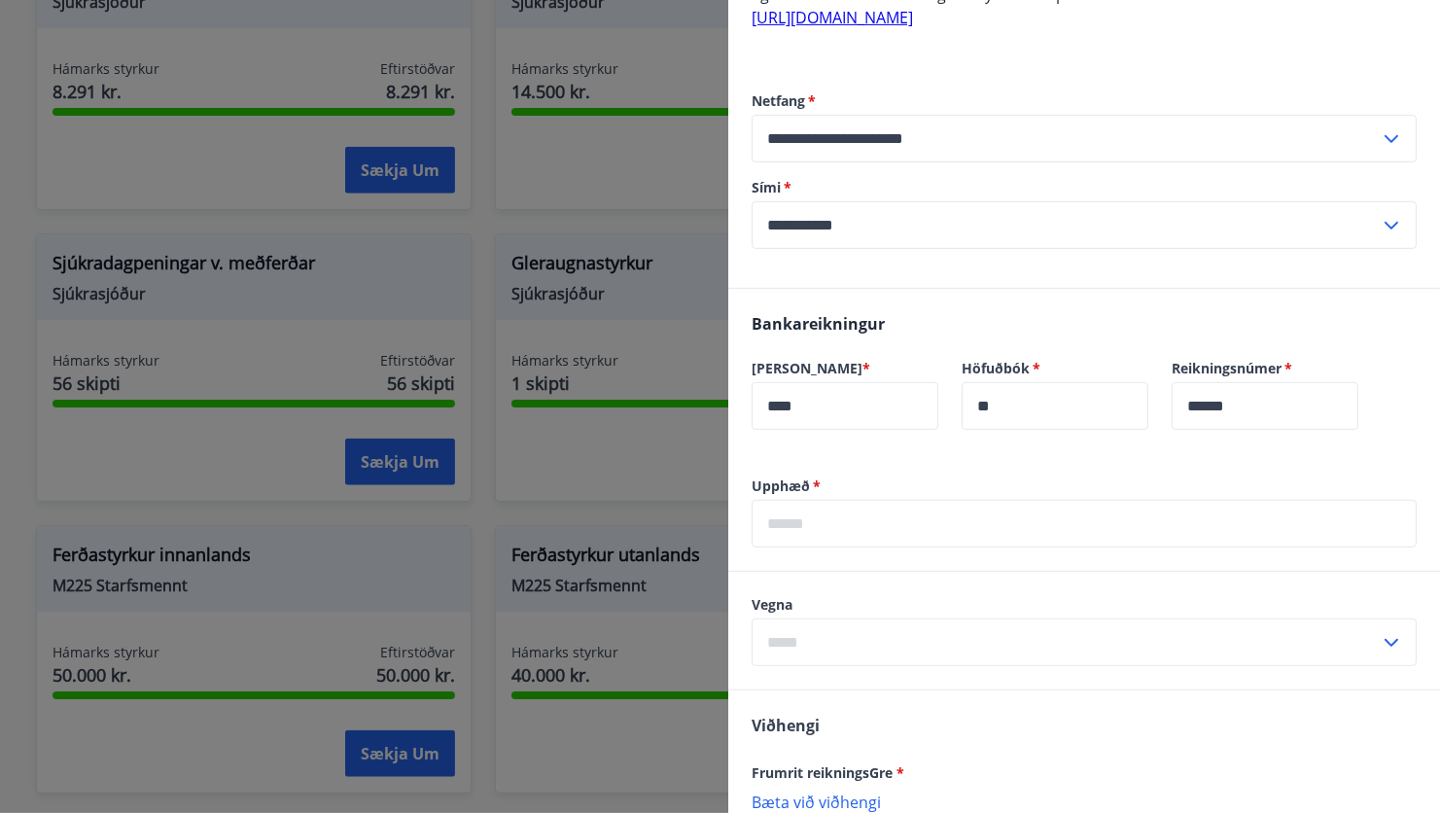
scroll to position [1045, 0]
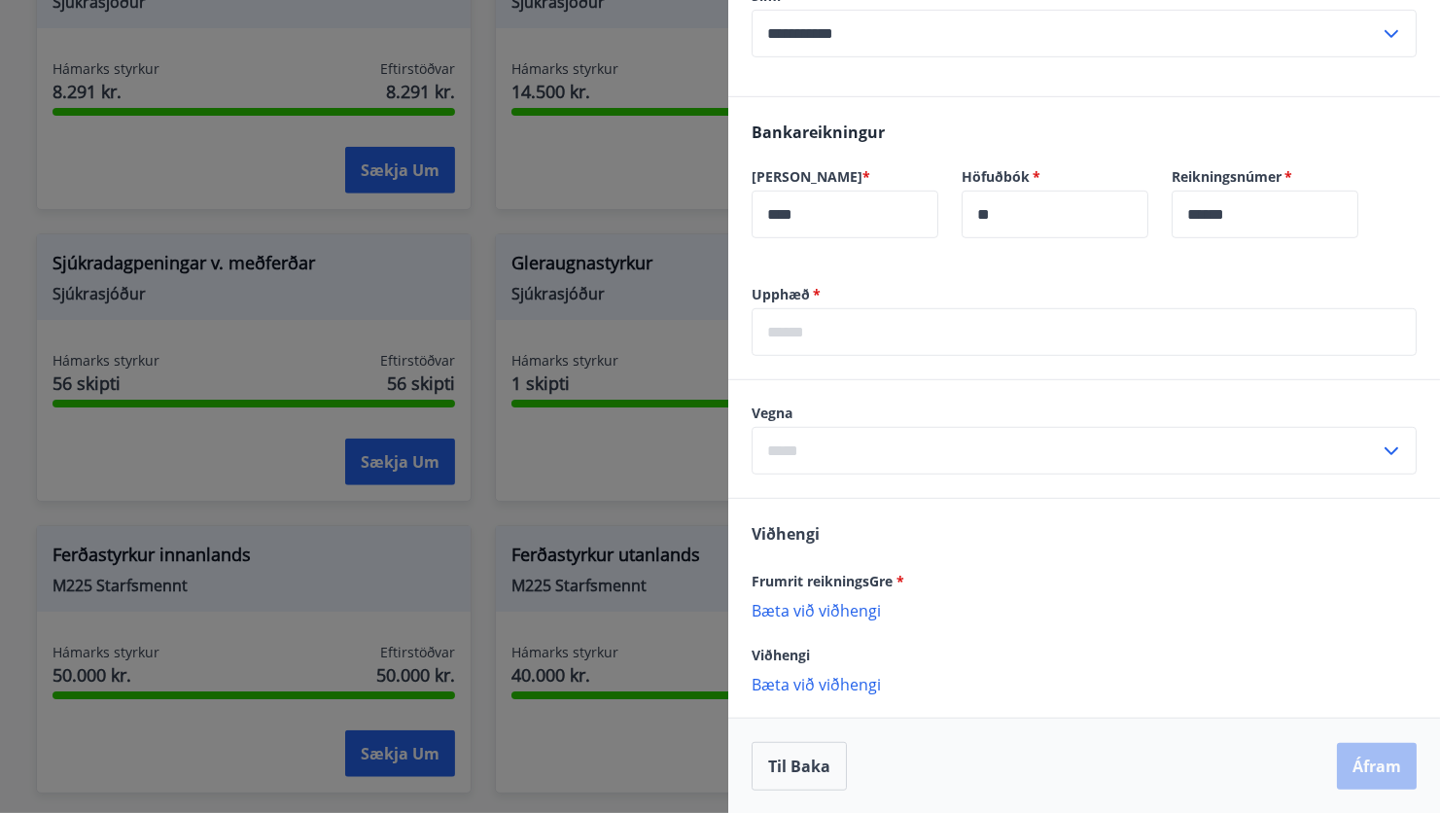
click at [842, 613] on p "Bæta við viðhengi" at bounding box center [1084, 609] width 665 height 19
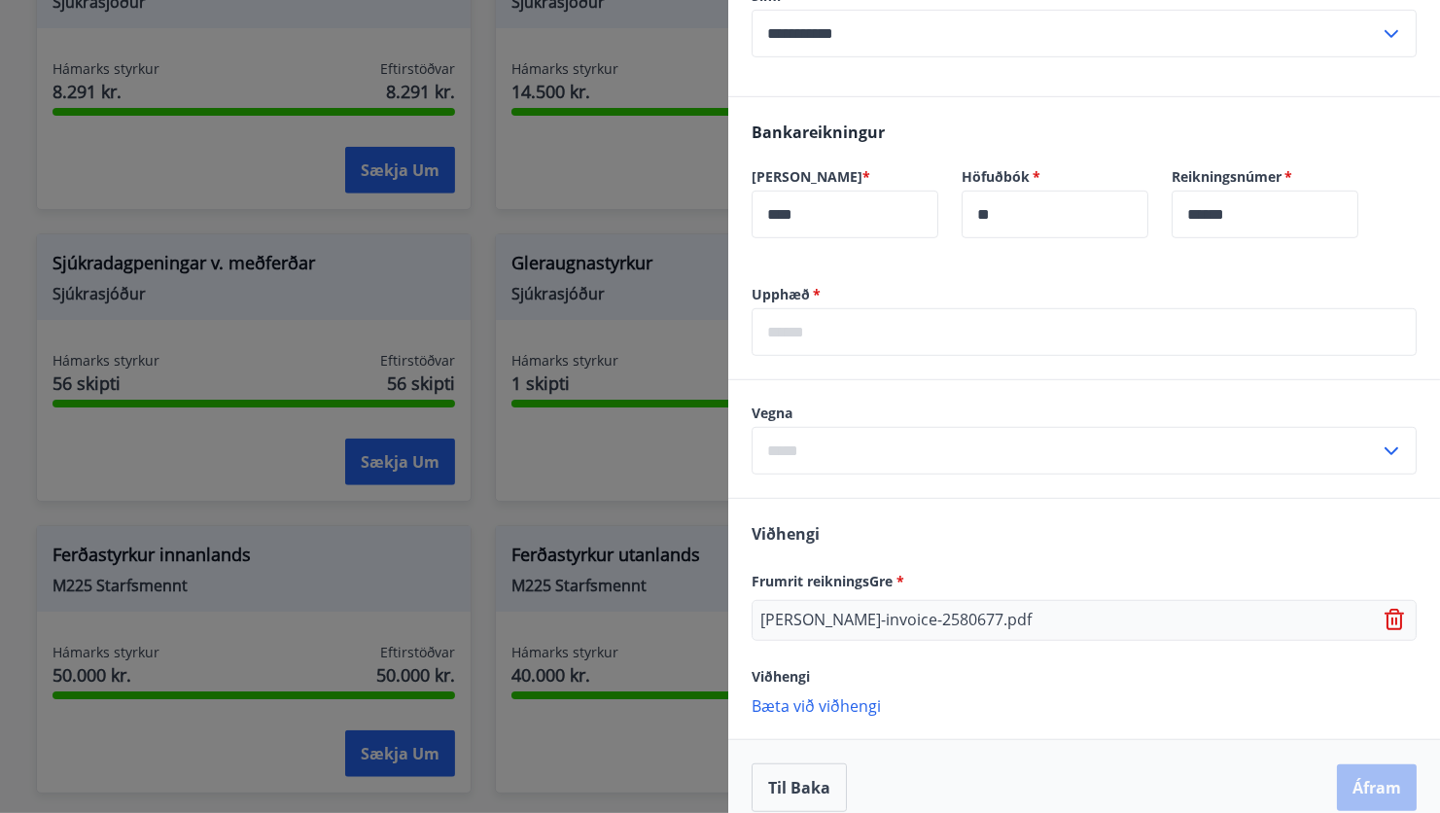
scroll to position [1066, 0]
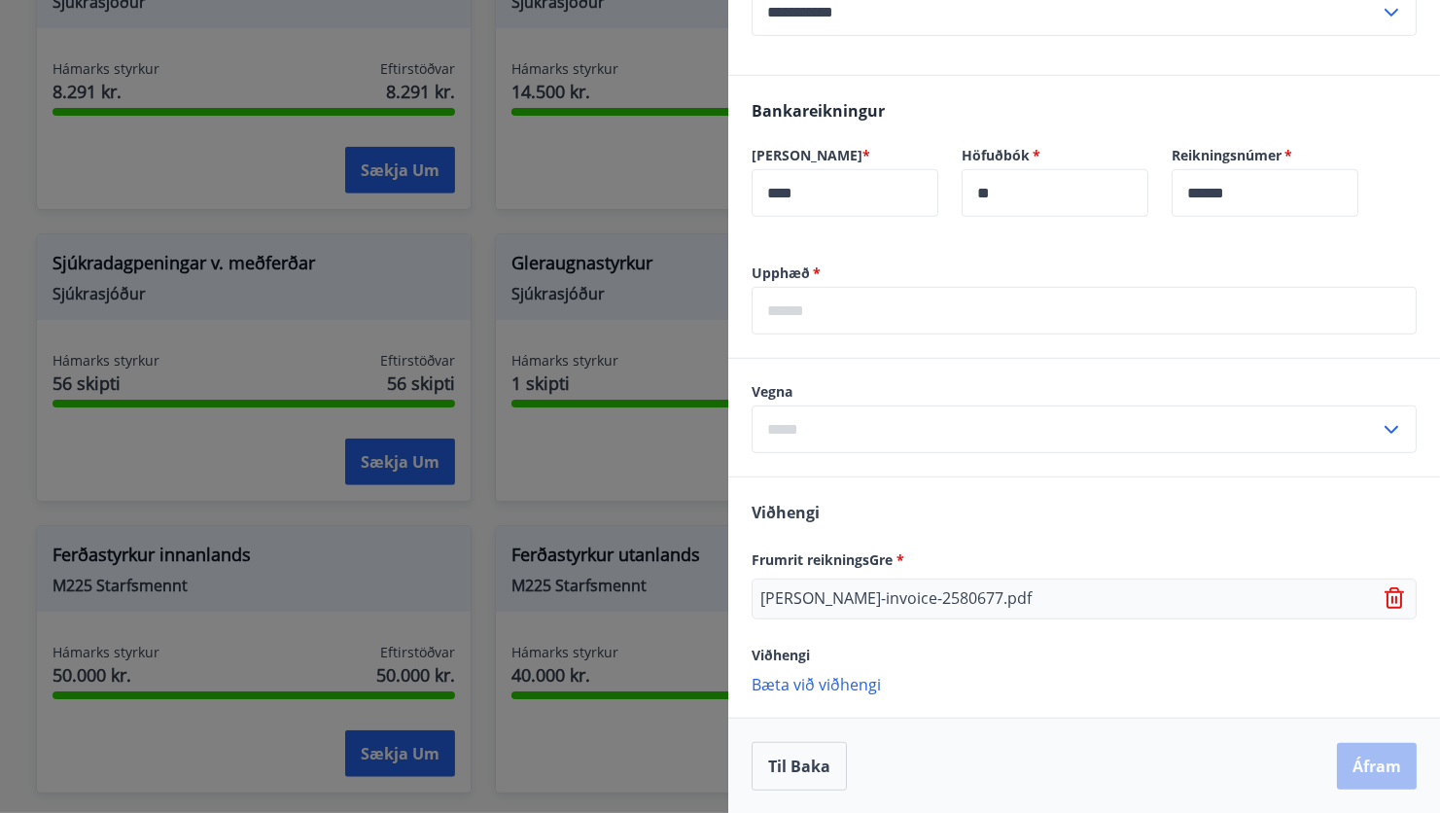
click at [1396, 599] on icon at bounding box center [1397, 600] width 2 height 8
click at [810, 584] on p "Bæta við viðhengi" at bounding box center [1084, 590] width 665 height 19
click at [773, 316] on input "text" at bounding box center [1084, 311] width 665 height 48
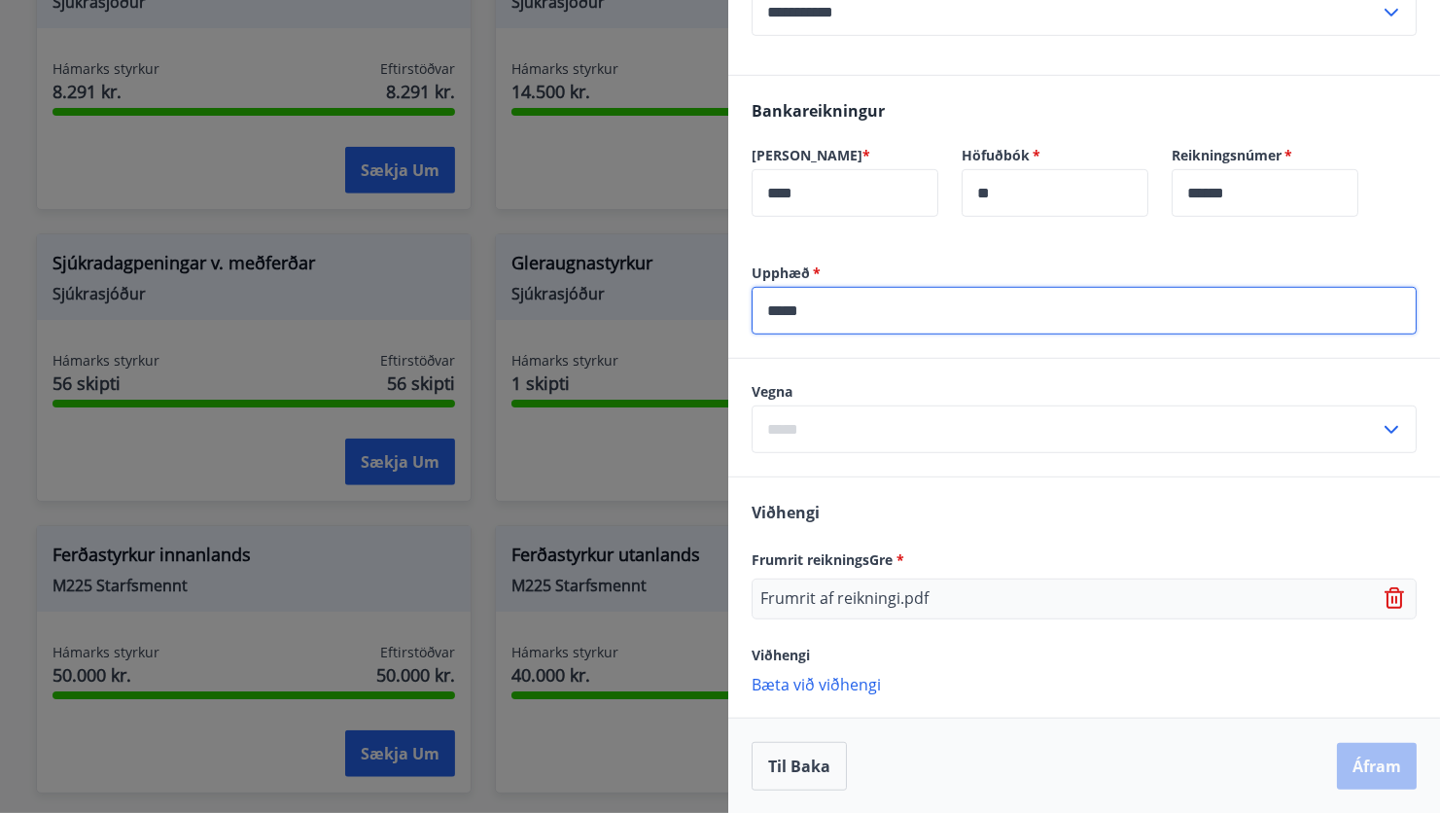
type input "*****"
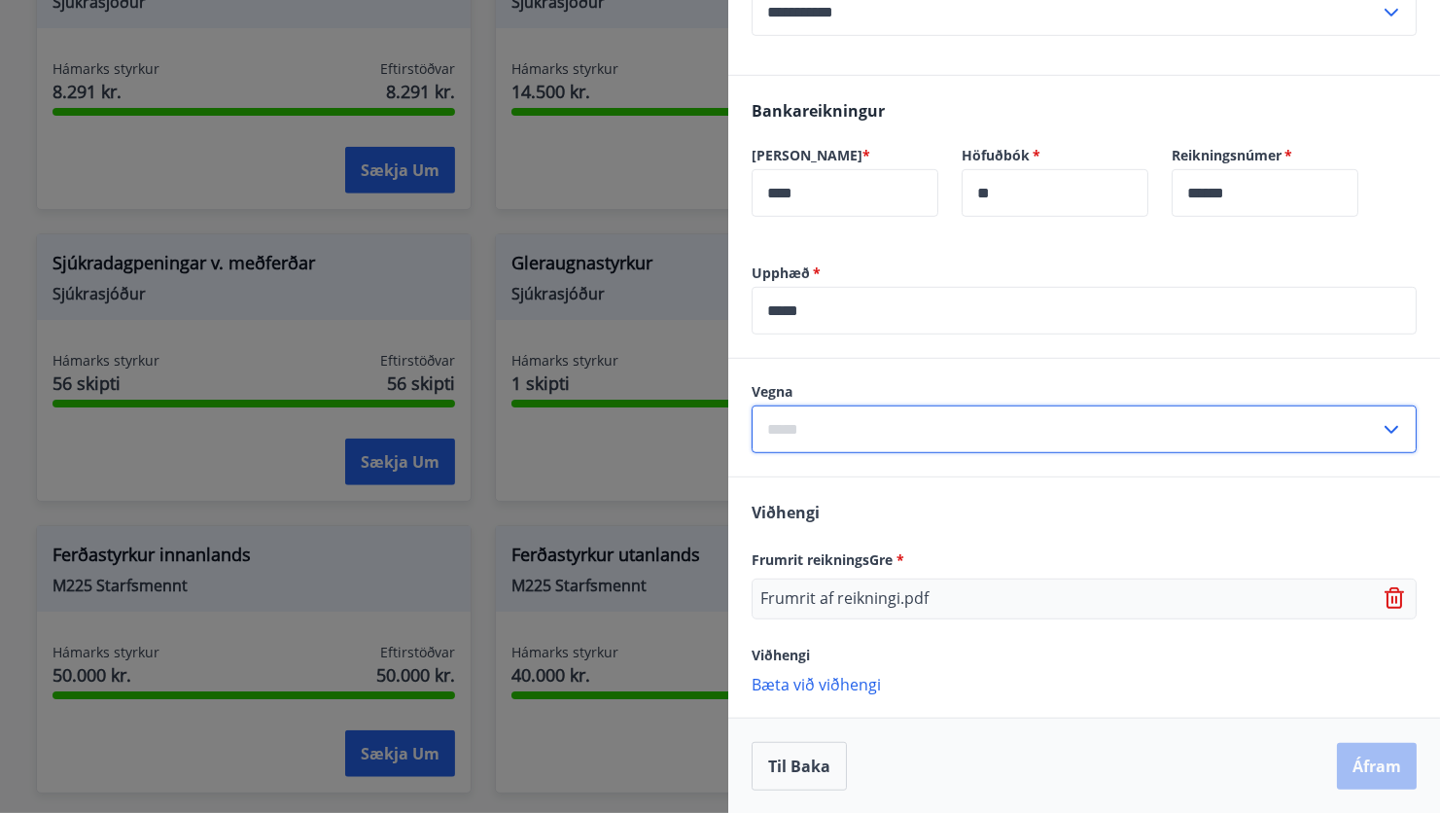
click at [792, 426] on input "text" at bounding box center [1066, 430] width 628 height 48
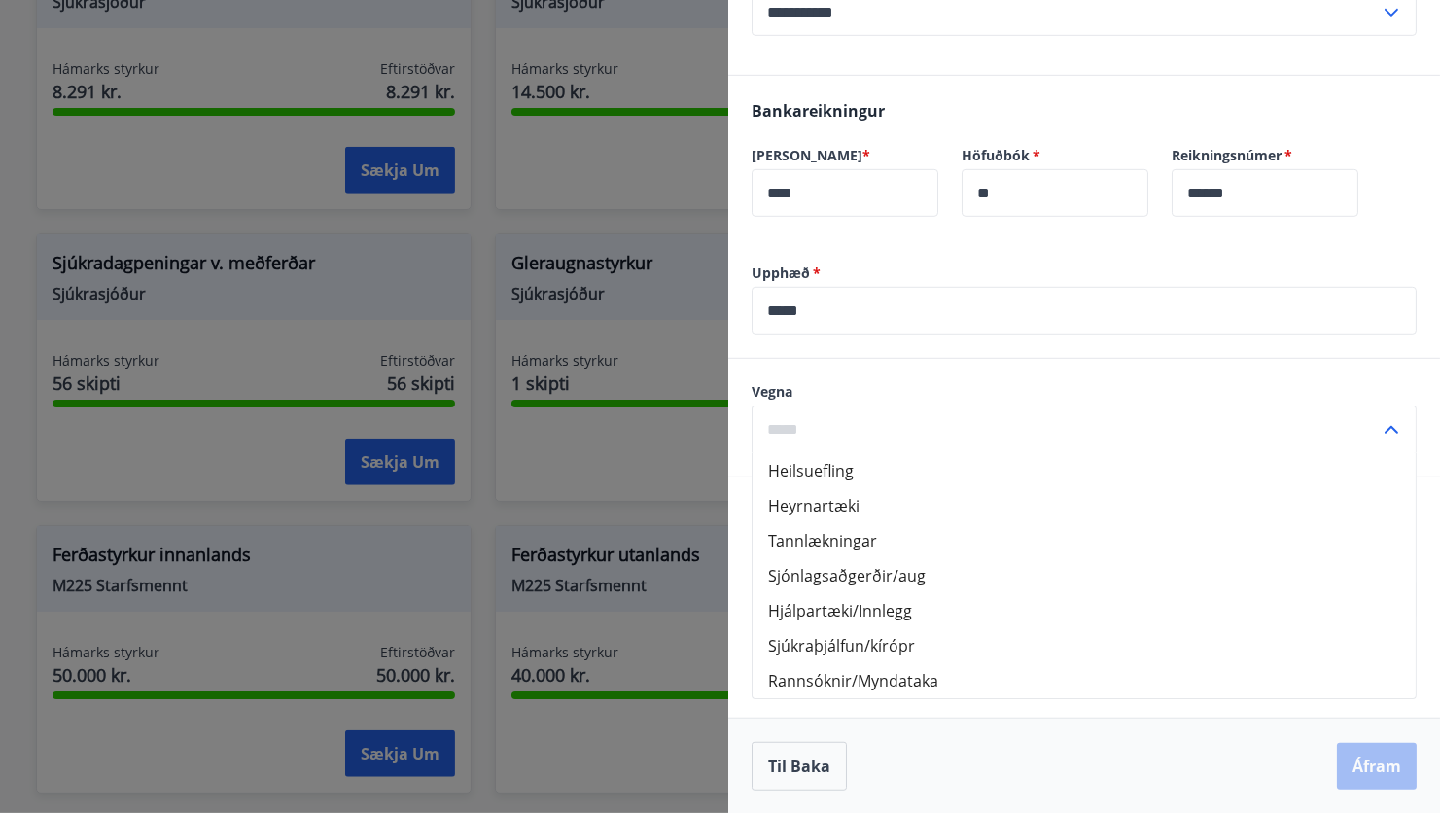
click at [799, 469] on li "Heilsuefling" at bounding box center [1084, 470] width 663 height 35
type input "**********"
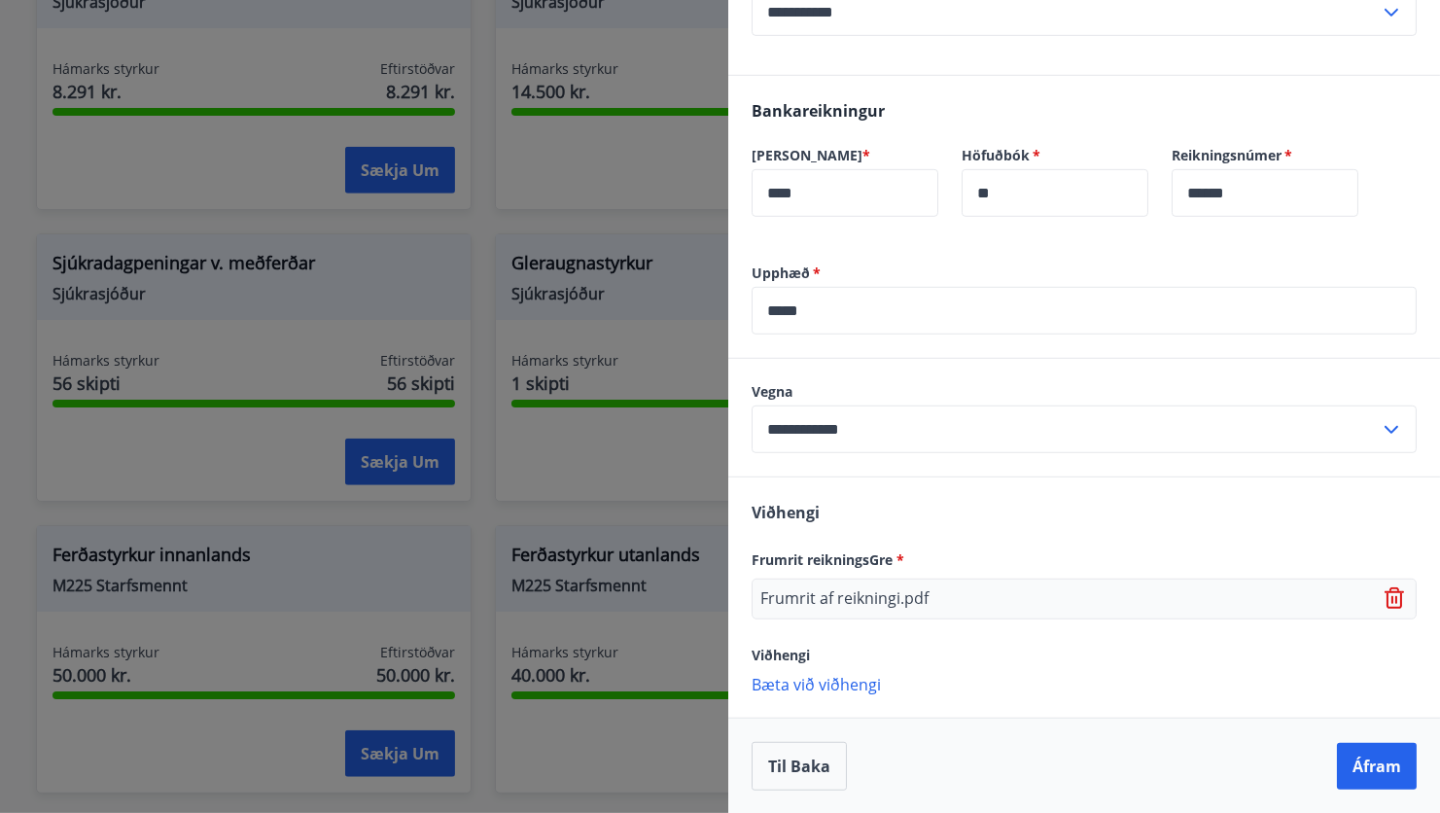
click at [818, 380] on div "**********" at bounding box center [1085, 418] width 712 height 118
click at [1355, 761] on button "Áfram" at bounding box center [1377, 766] width 80 height 47
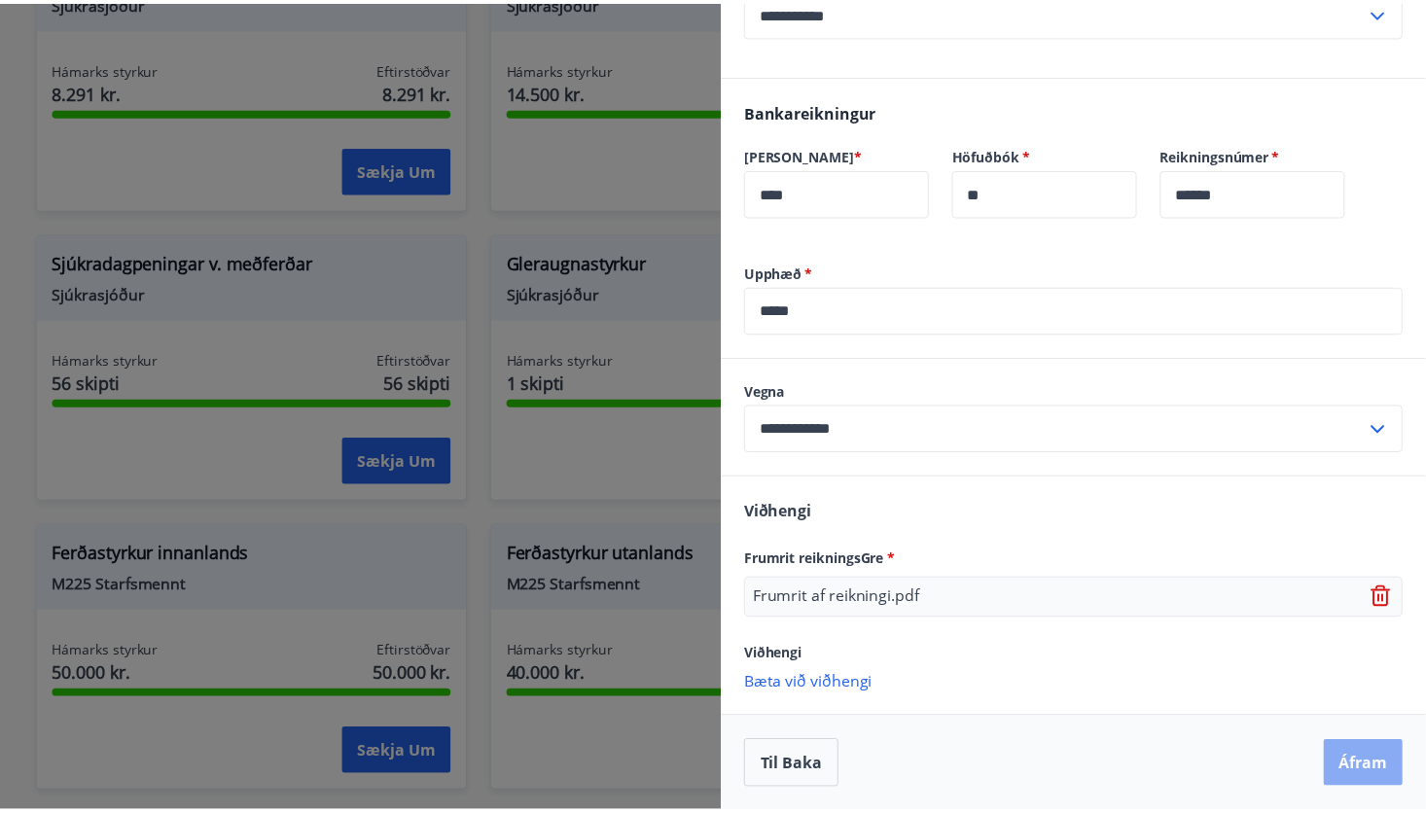
scroll to position [0, 0]
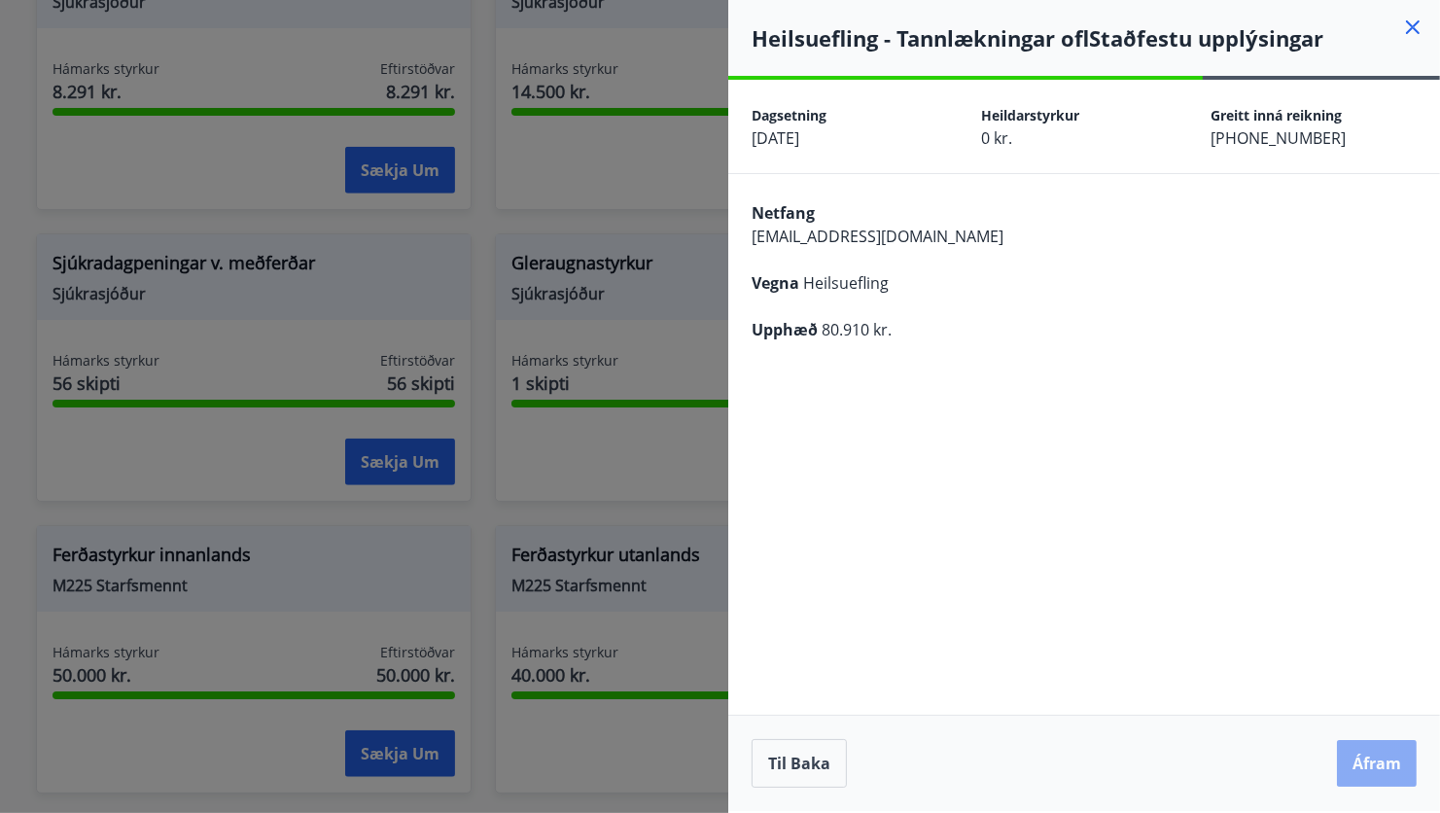
click at [1365, 762] on button "Áfram" at bounding box center [1377, 763] width 80 height 47
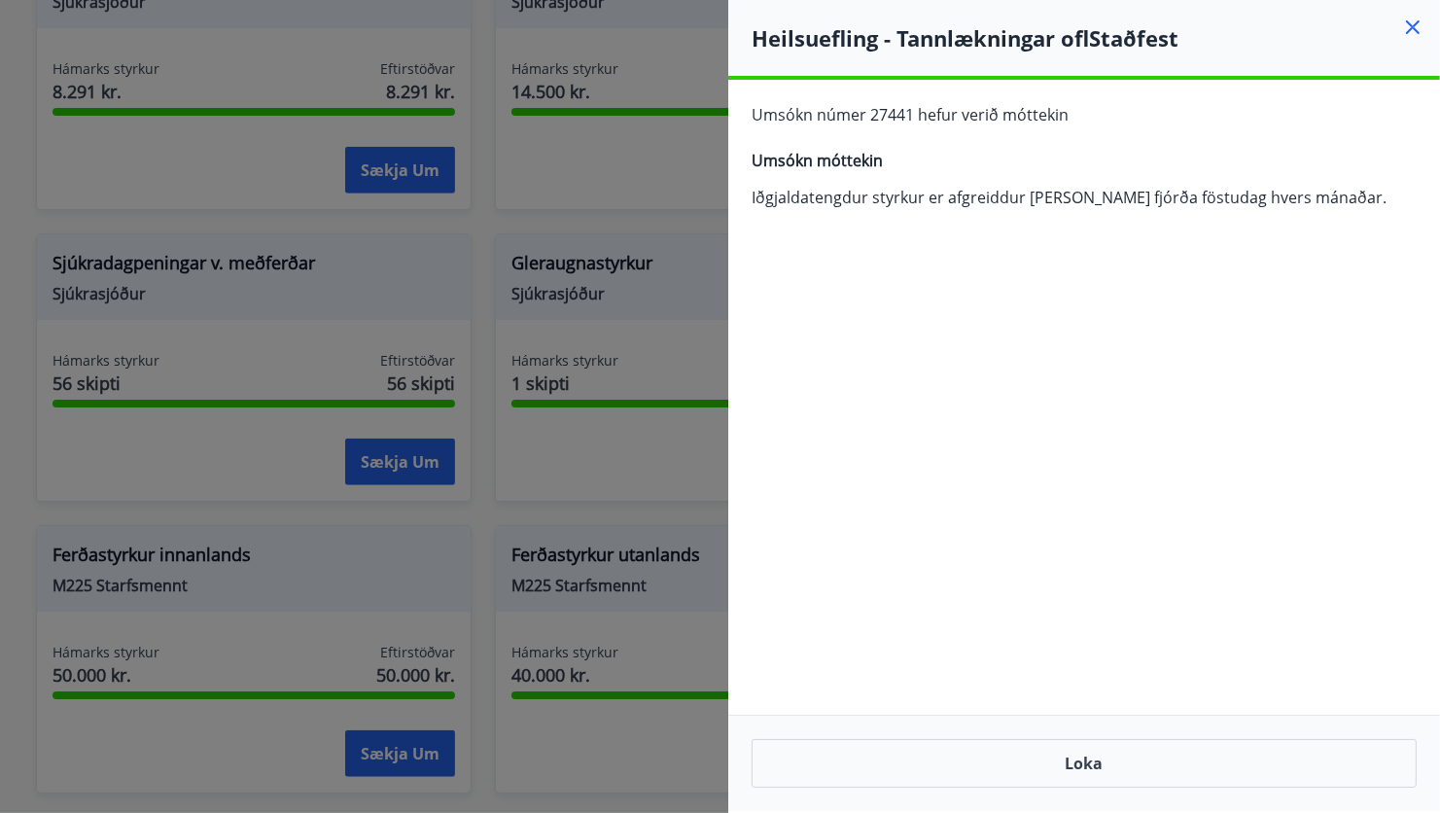
drag, startPoint x: 1043, startPoint y: 407, endPoint x: 961, endPoint y: 302, distance: 133.1
click at [961, 302] on div "Dagsetning [DATE] Heildarstyrkur 12 skipti Eftirstöðvar 12 skipti Greiddir eru …" at bounding box center [1085, 445] width 712 height 731
drag, startPoint x: 1136, startPoint y: 300, endPoint x: 945, endPoint y: 338, distance: 194.6
click at [945, 338] on div "Dagsetning [DATE] Heildarstyrkur 12 skipti Eftirstöðvar 12 skipti Greiddir eru …" at bounding box center [1085, 445] width 712 height 731
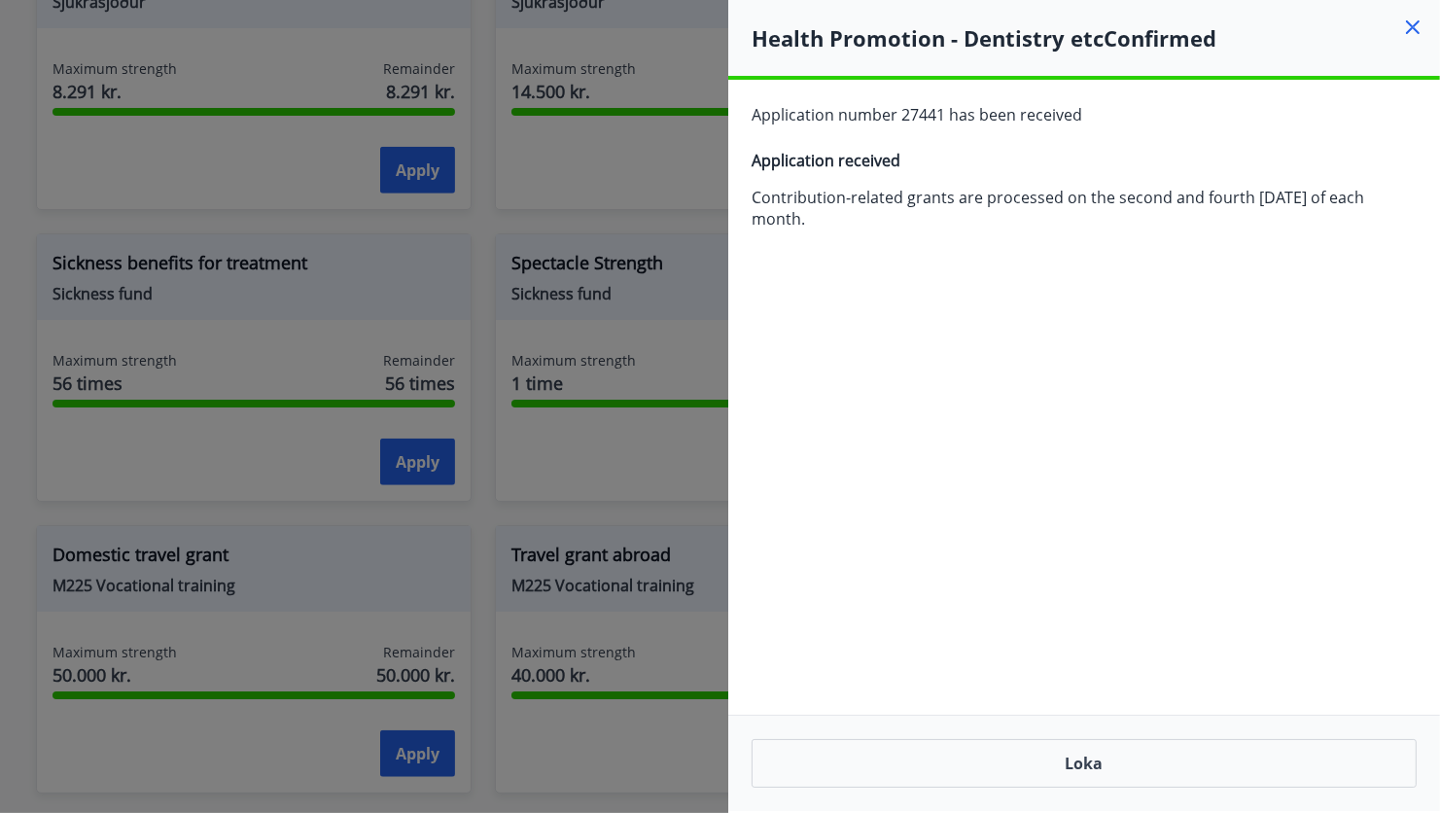
click at [1410, 25] on icon at bounding box center [1413, 27] width 14 height 14
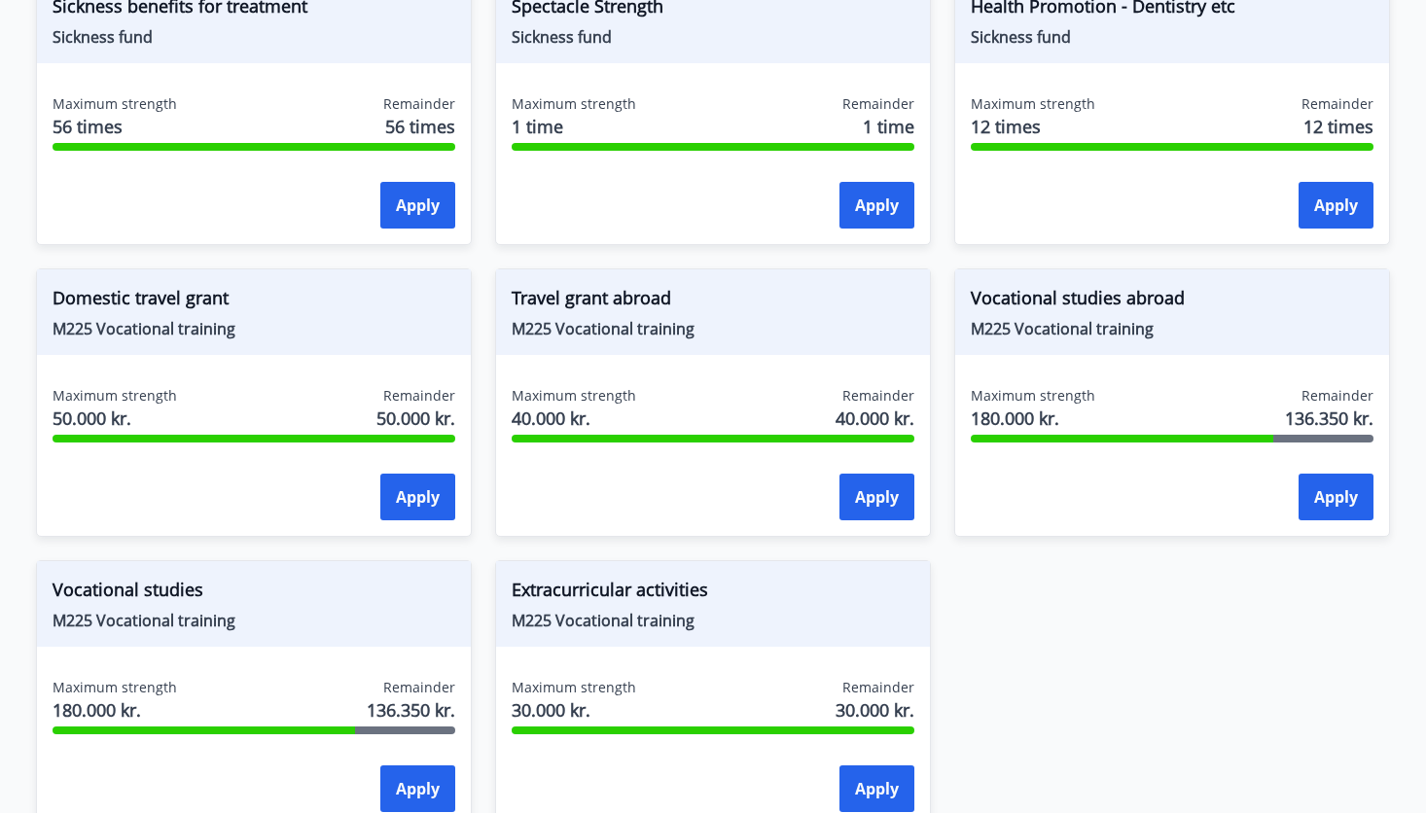
scroll to position [1893, 0]
